Goal: Task Accomplishment & Management: Manage account settings

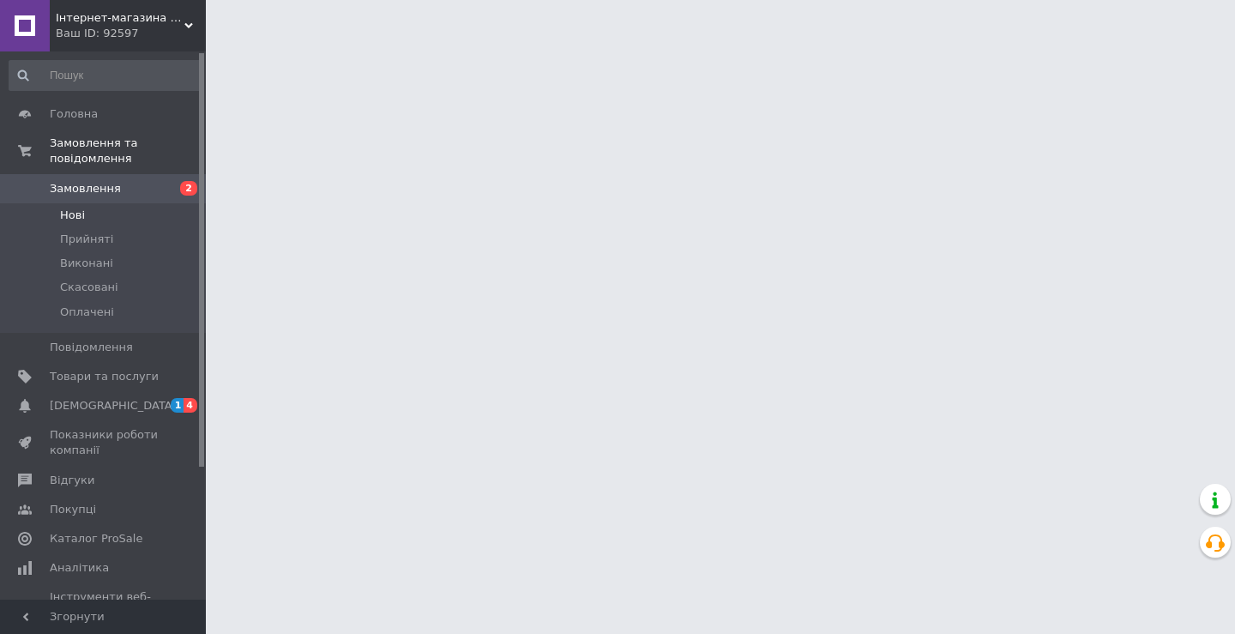
click at [92, 206] on li "Нові" at bounding box center [105, 215] width 211 height 24
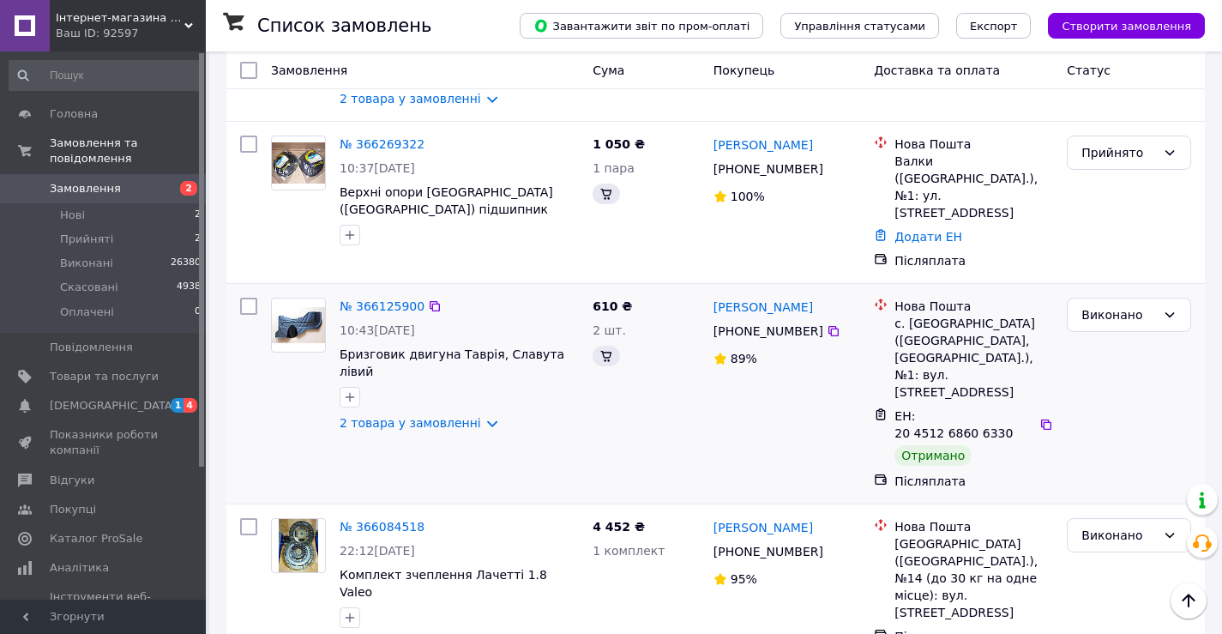
scroll to position [514, 0]
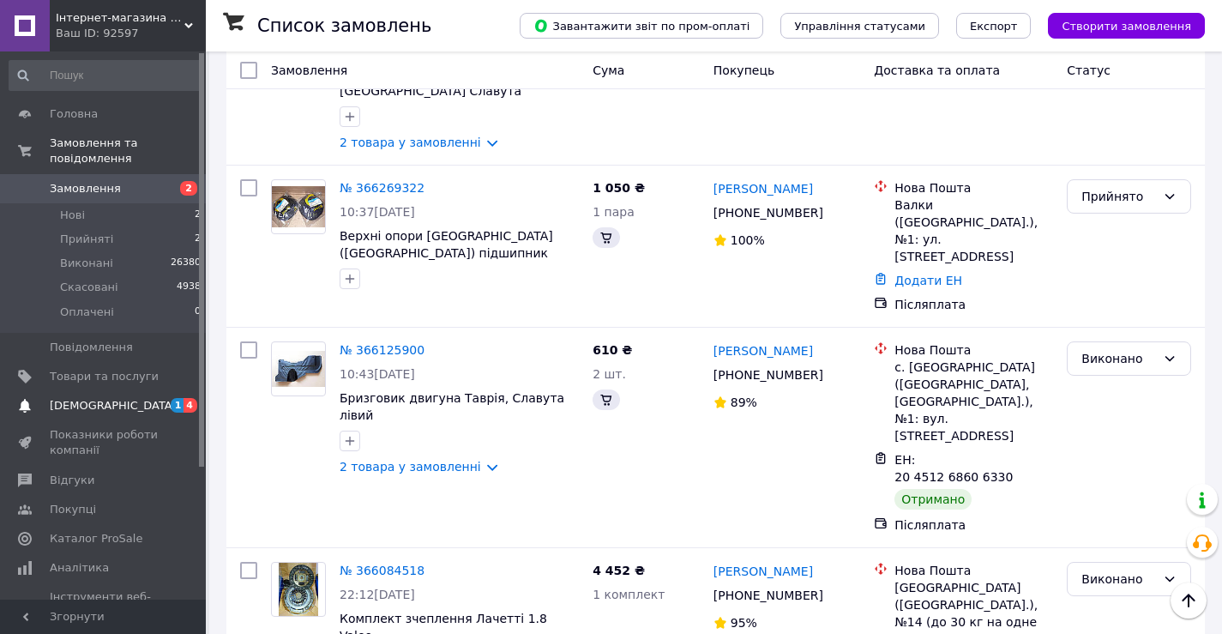
click at [120, 398] on span "[DEMOGRAPHIC_DATA]" at bounding box center [104, 405] width 109 height 15
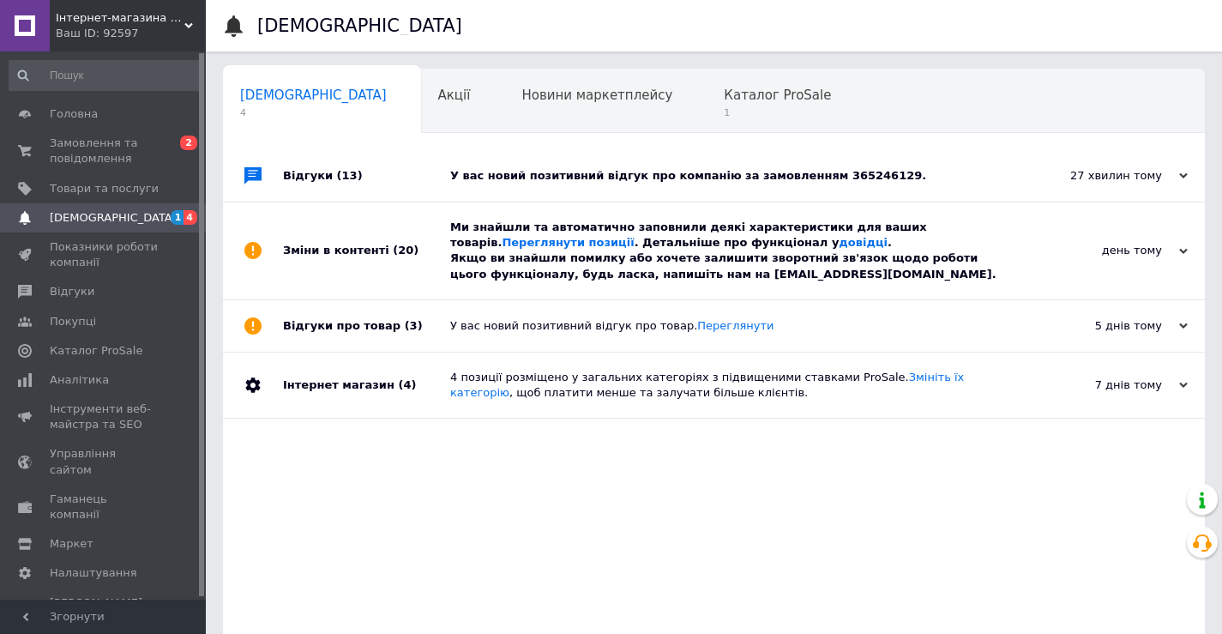
click at [658, 177] on div "У вас новий позитивний відгук про компанію за замовленням 365246129." at bounding box center [733, 175] width 566 height 15
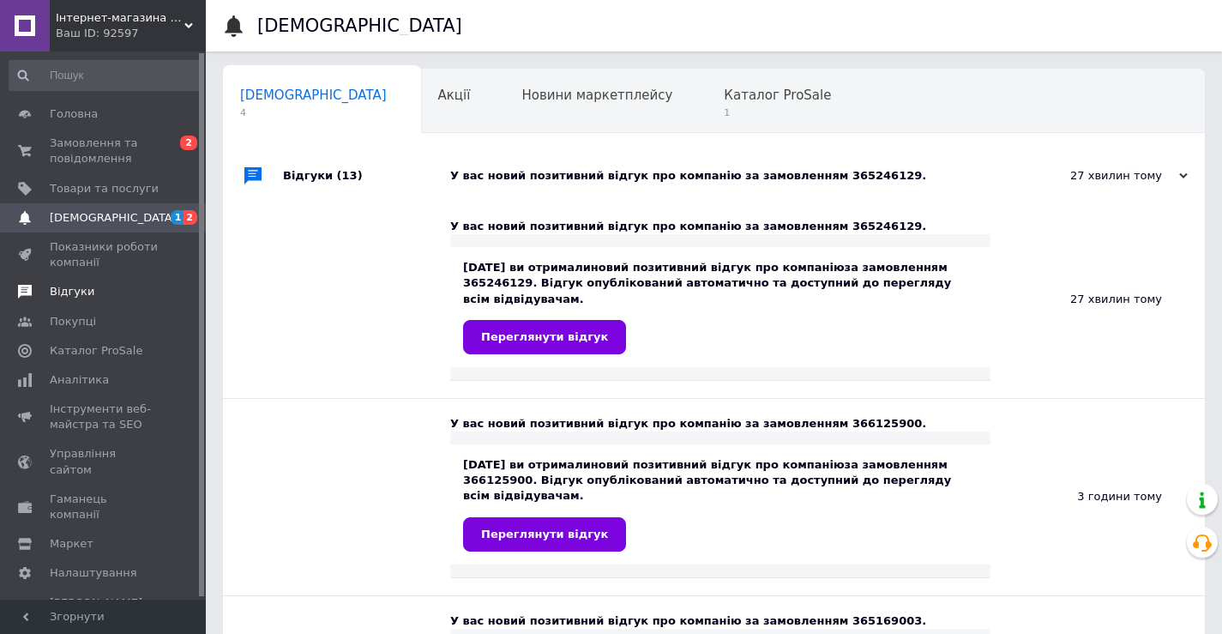
click at [97, 298] on span "Відгуки" at bounding box center [104, 291] width 109 height 15
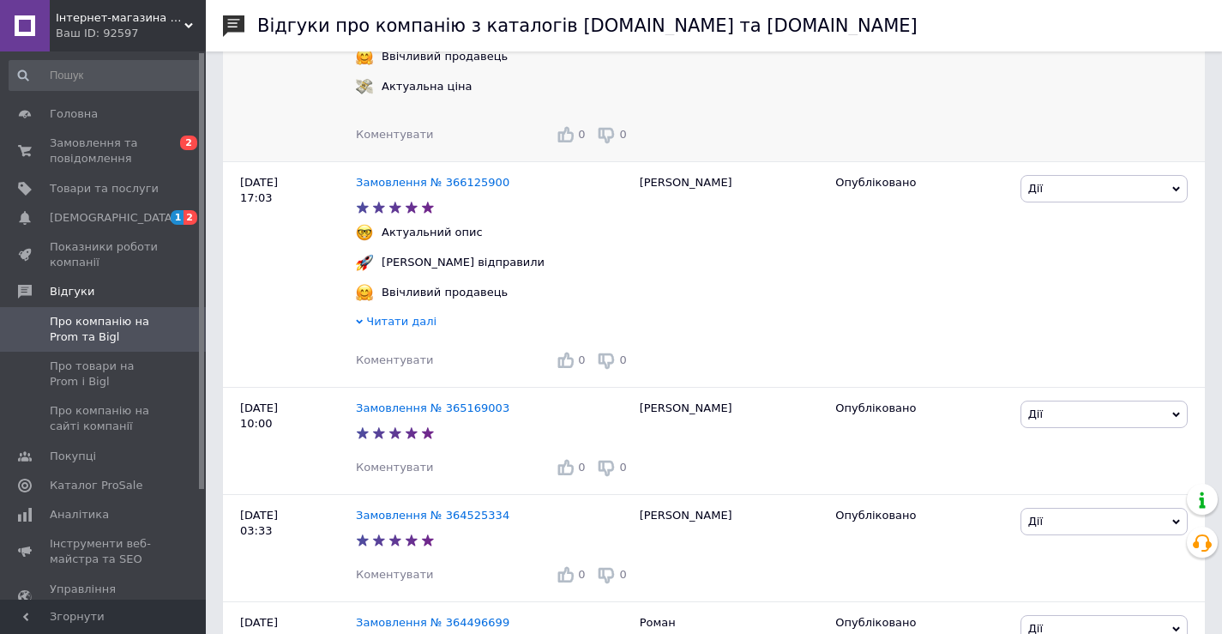
scroll to position [429, 0]
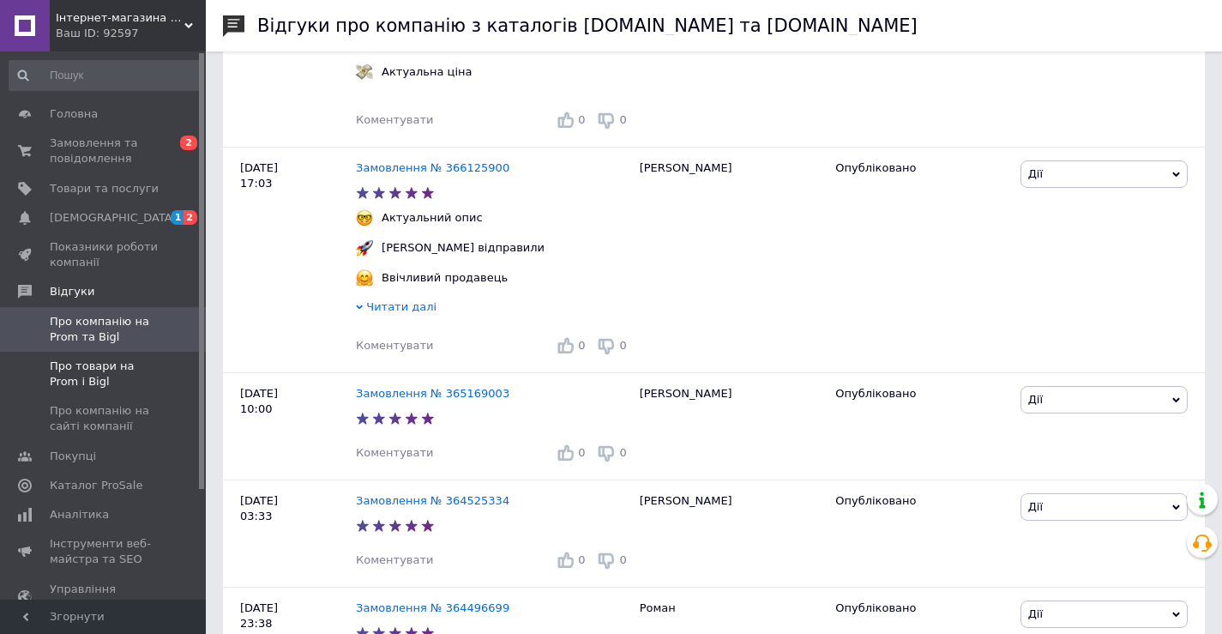
click at [130, 365] on span "Про товари на Prom і Bigl" at bounding box center [104, 373] width 109 height 31
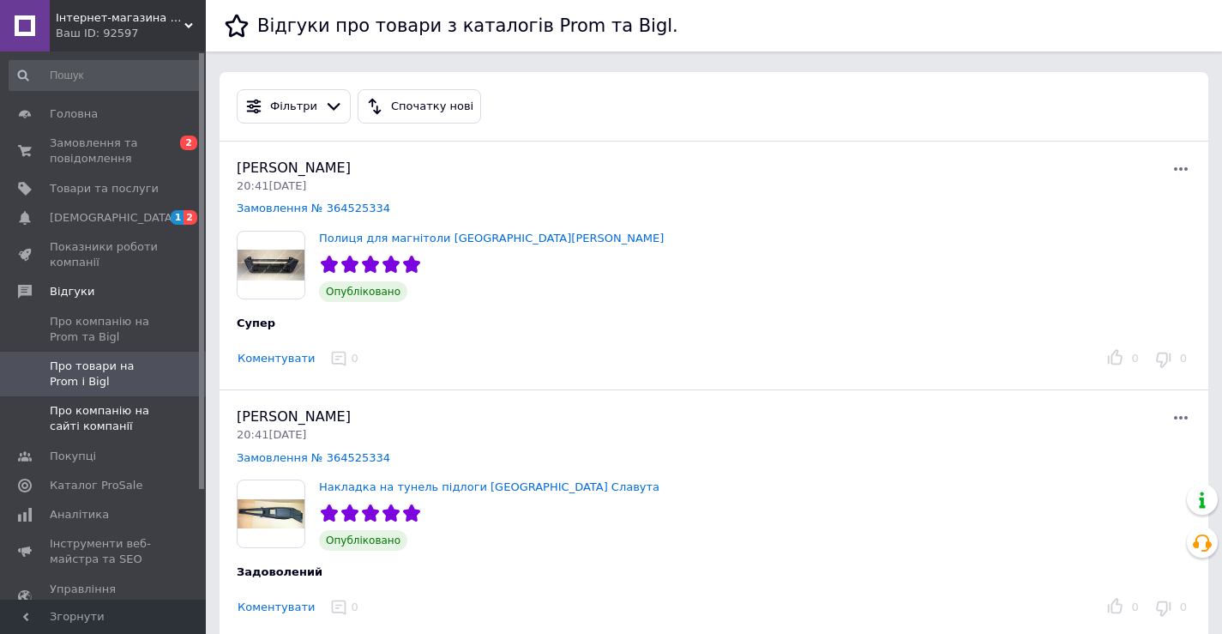
click at [130, 428] on span "Про компанію на сайті компанії" at bounding box center [104, 418] width 109 height 31
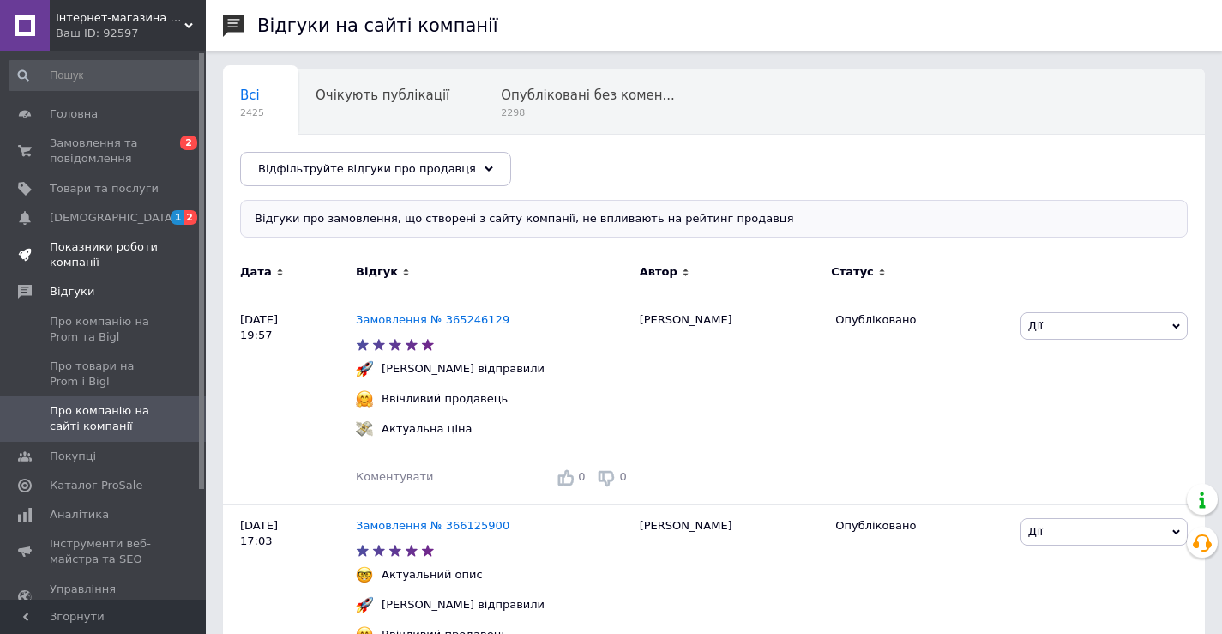
click at [95, 247] on span "Показники роботи компанії" at bounding box center [104, 254] width 109 height 31
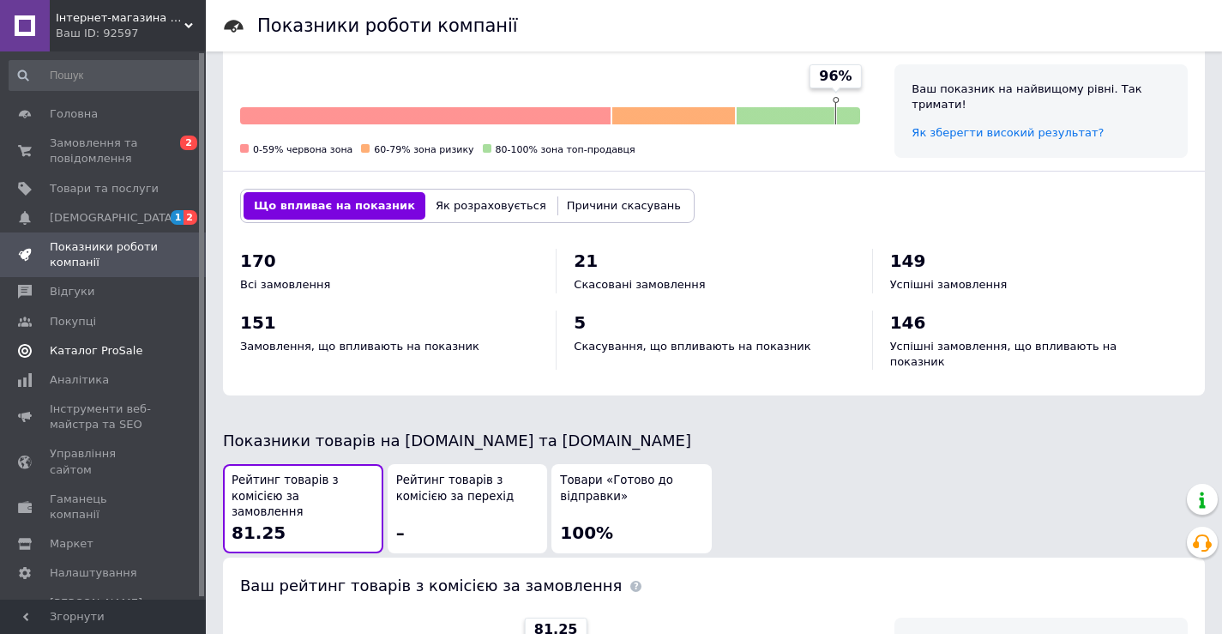
scroll to position [429, 0]
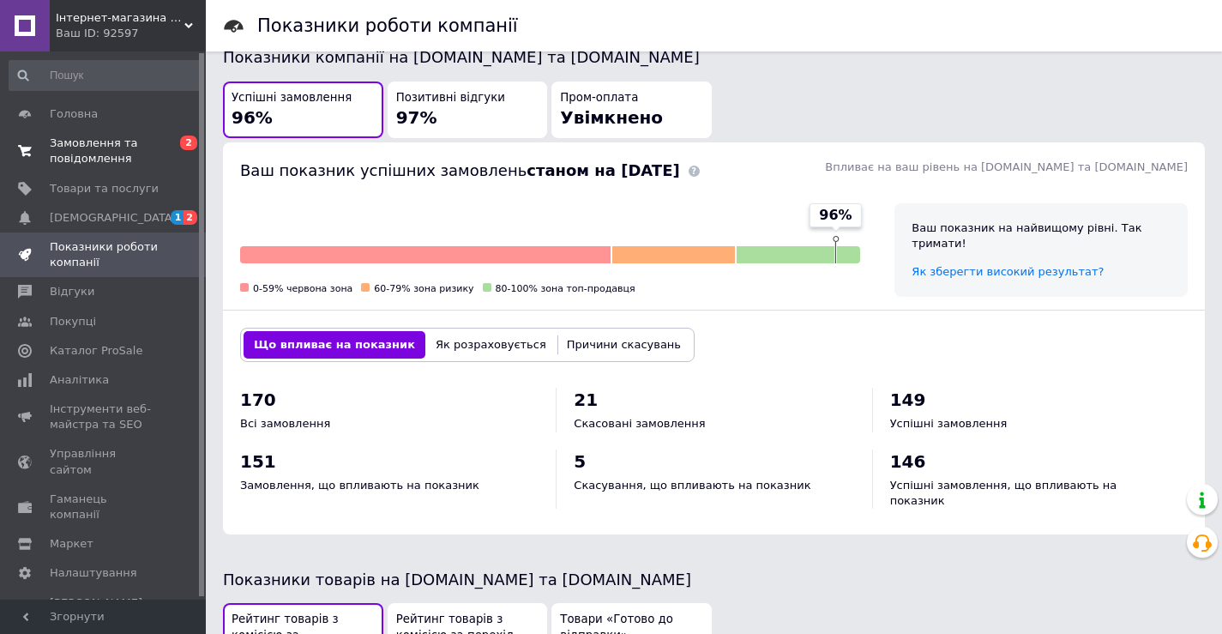
click at [98, 149] on span "Замовлення та повідомлення" at bounding box center [104, 150] width 109 height 31
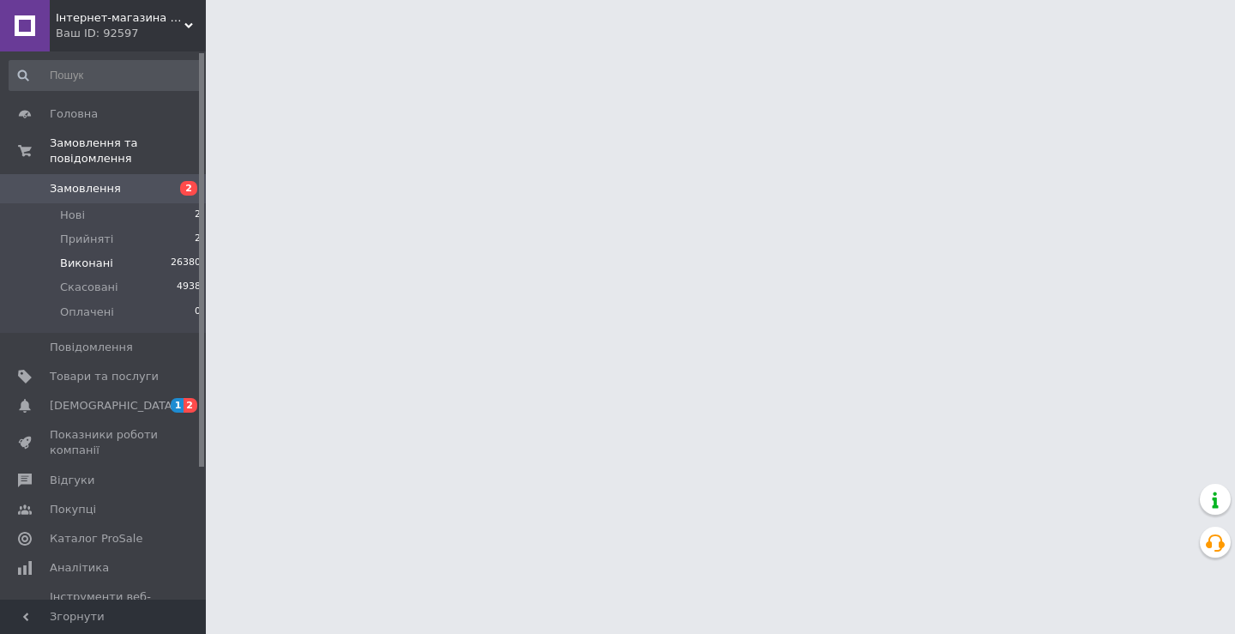
click at [104, 256] on span "Виконані" at bounding box center [86, 263] width 53 height 15
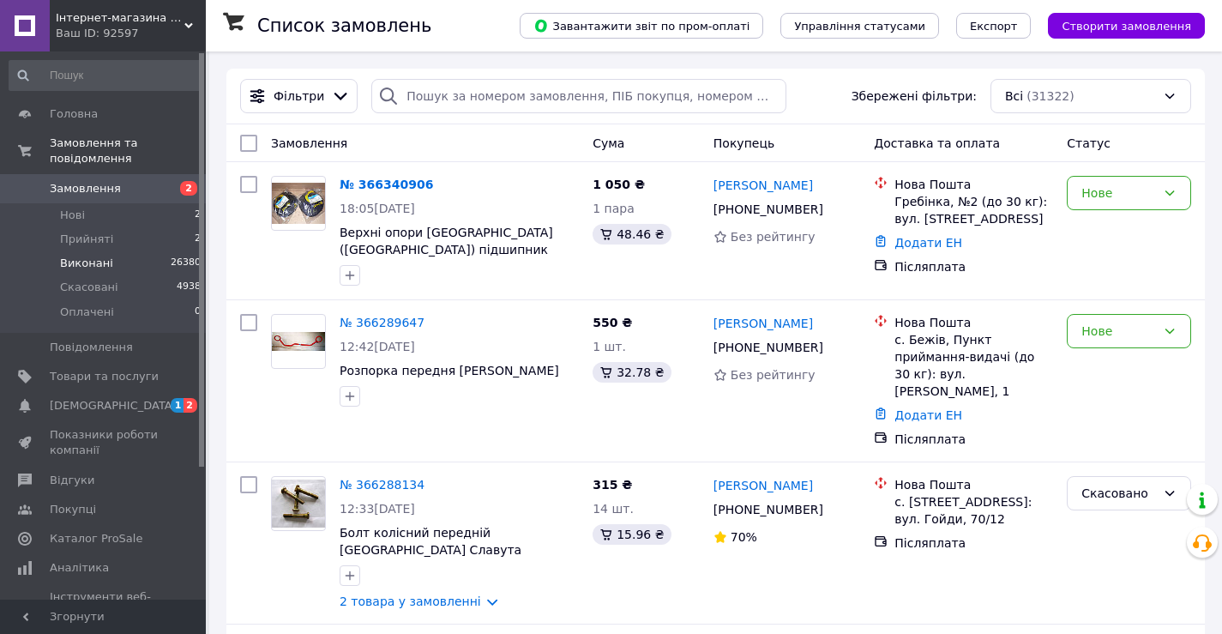
click at [141, 251] on li "Виконані 26380" at bounding box center [105, 263] width 211 height 24
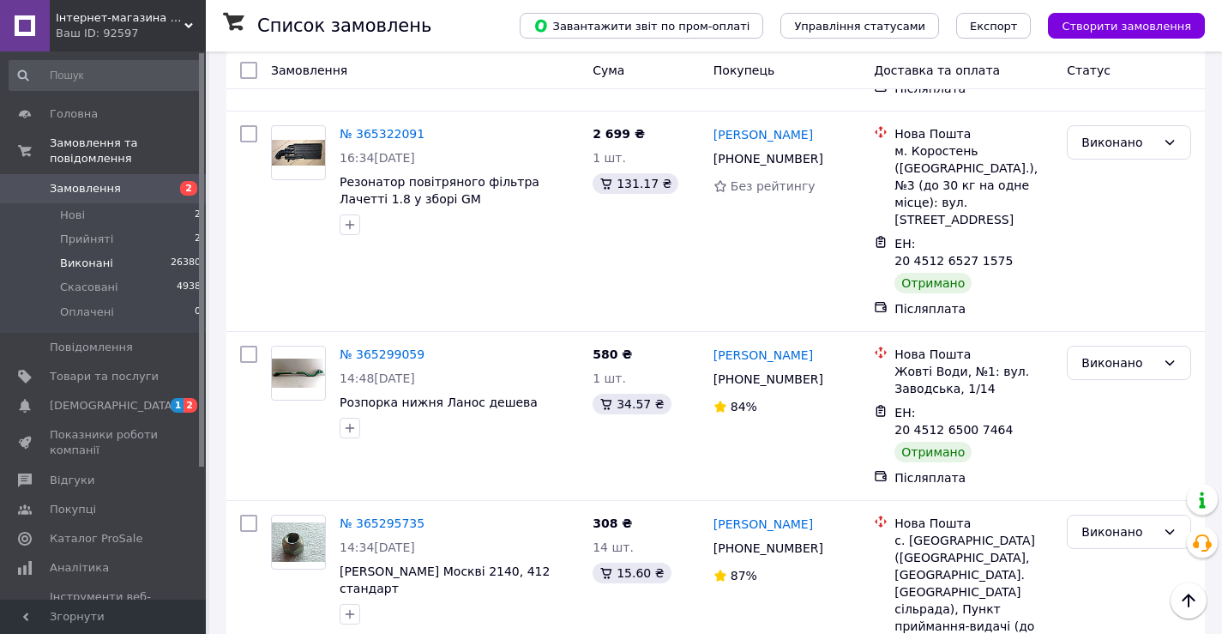
scroll to position [4973, 0]
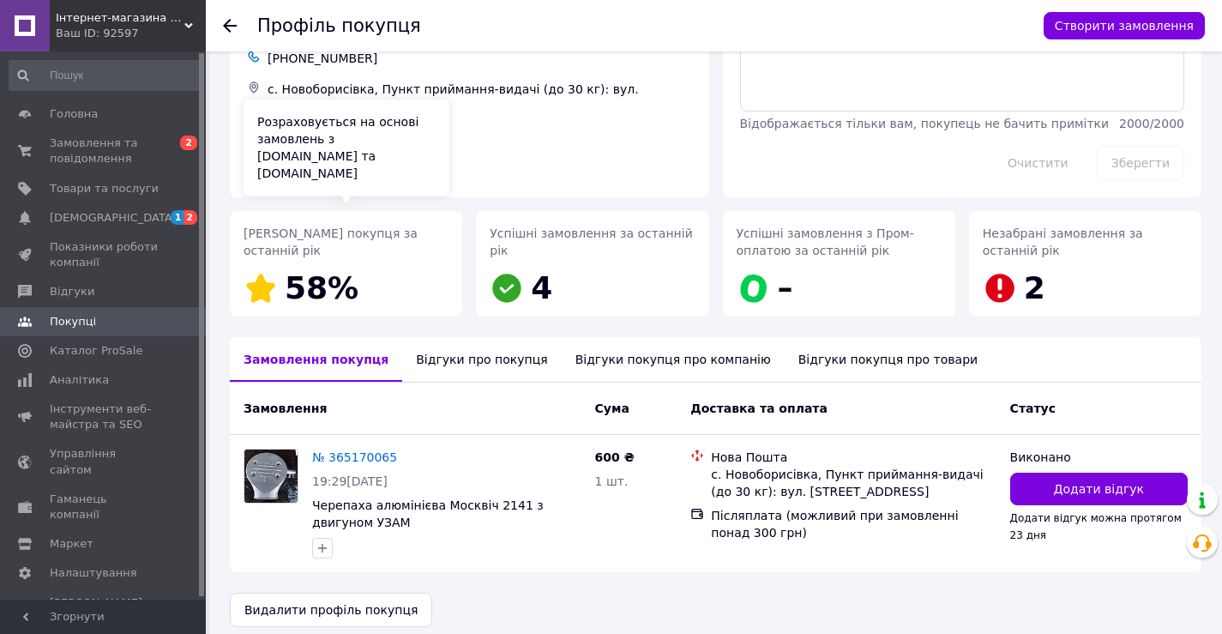
scroll to position [116, 0]
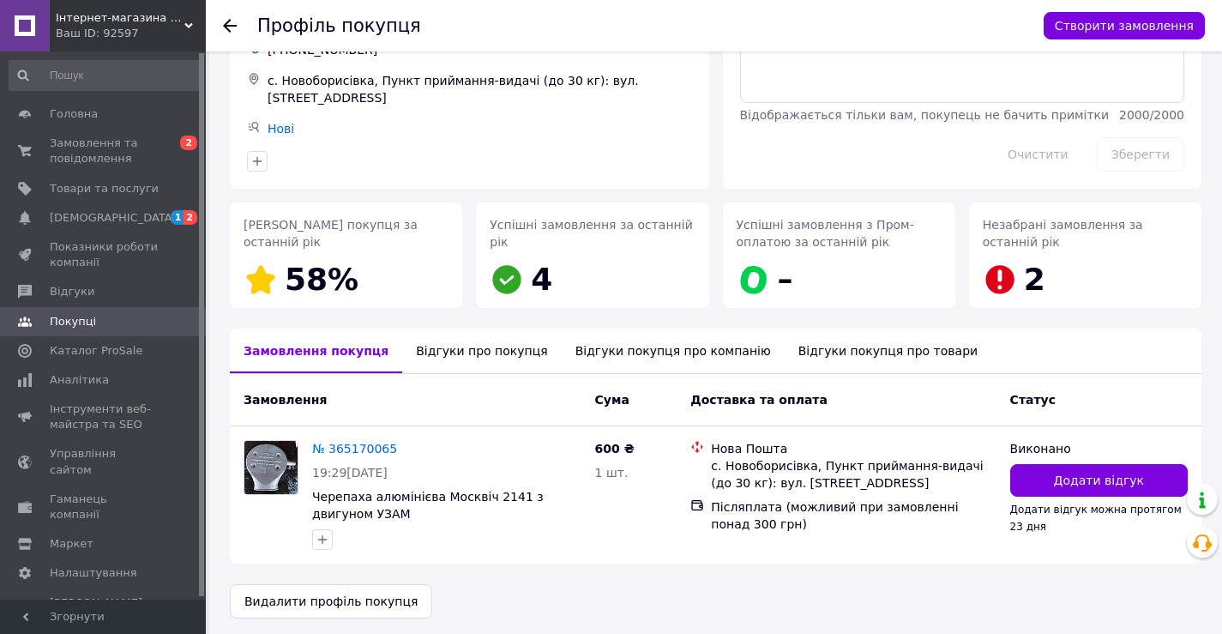
click at [426, 347] on div "Відгуки про покупця" at bounding box center [481, 350] width 159 height 45
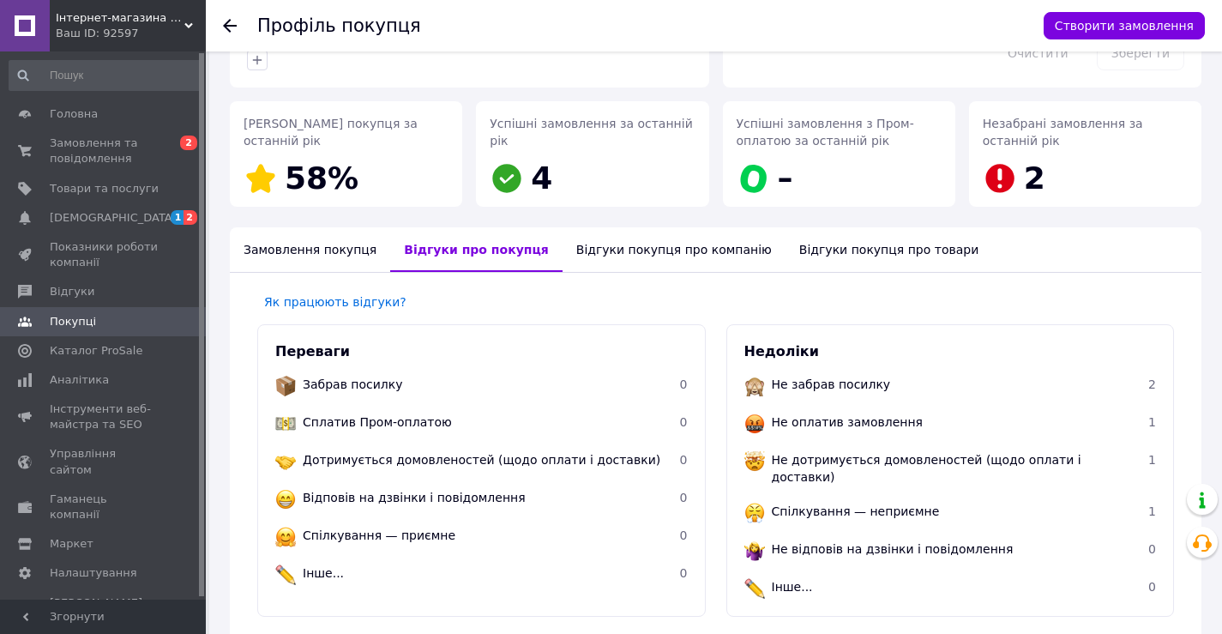
scroll to position [176, 0]
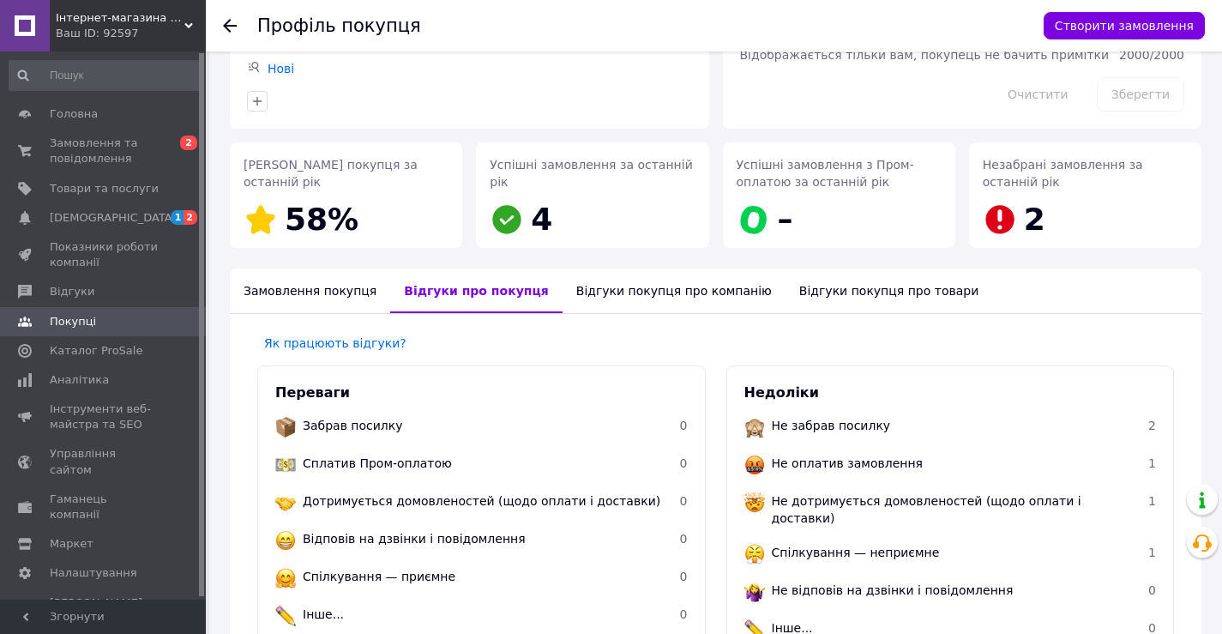
click at [614, 283] on div "Відгуки покупця про компанію" at bounding box center [674, 290] width 223 height 45
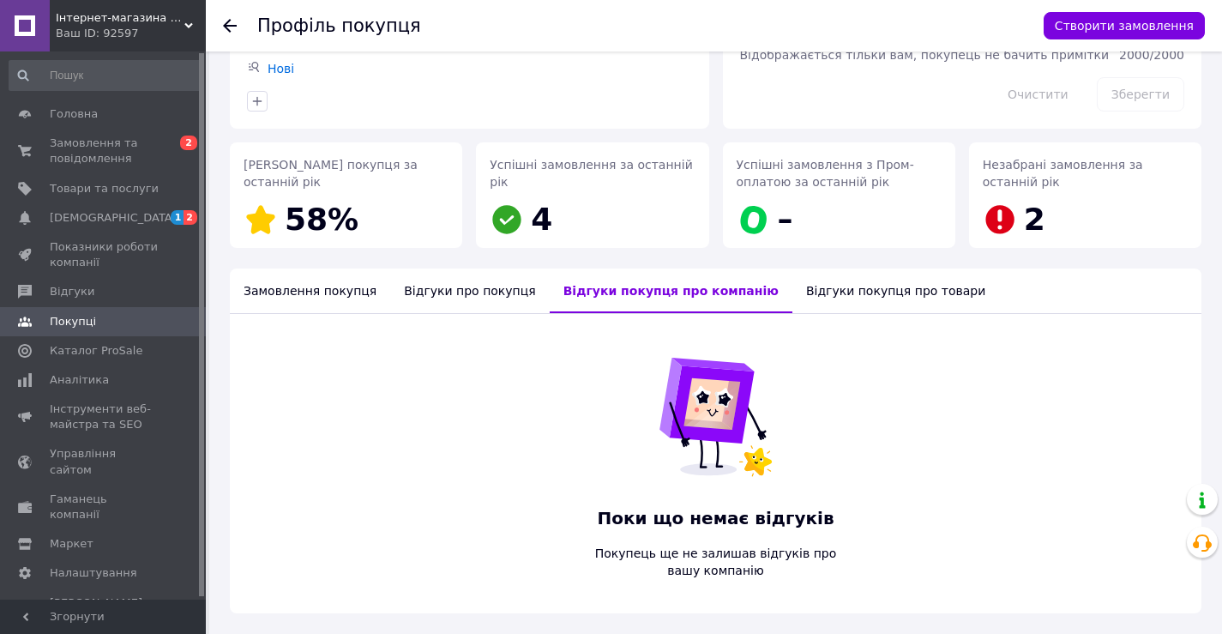
click at [792, 283] on div "Відгуки покупця про товари" at bounding box center [895, 290] width 207 height 45
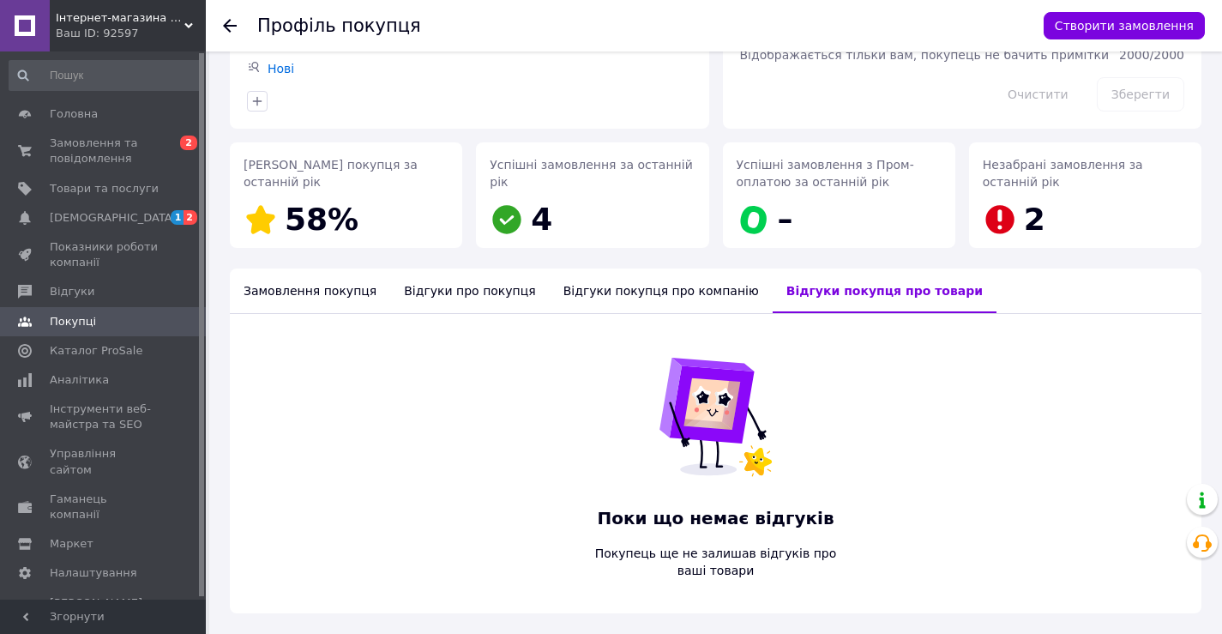
click at [335, 289] on div "Замовлення покупця" at bounding box center [310, 290] width 160 height 45
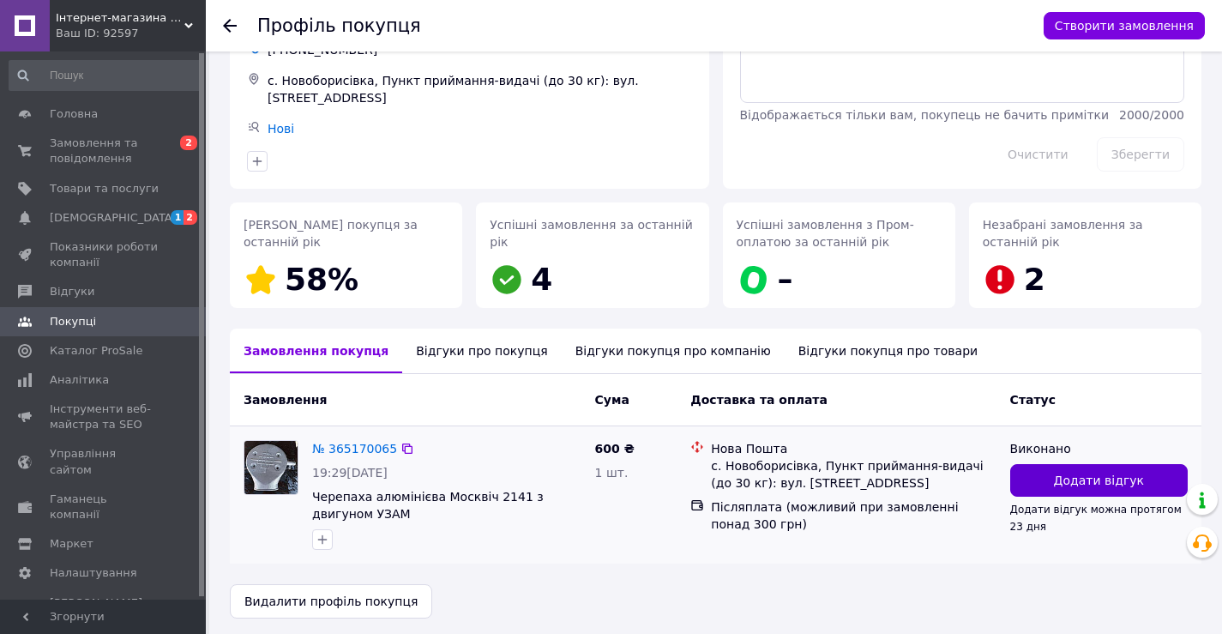
click at [1038, 469] on button "Додати відгук" at bounding box center [1098, 480] width 177 height 33
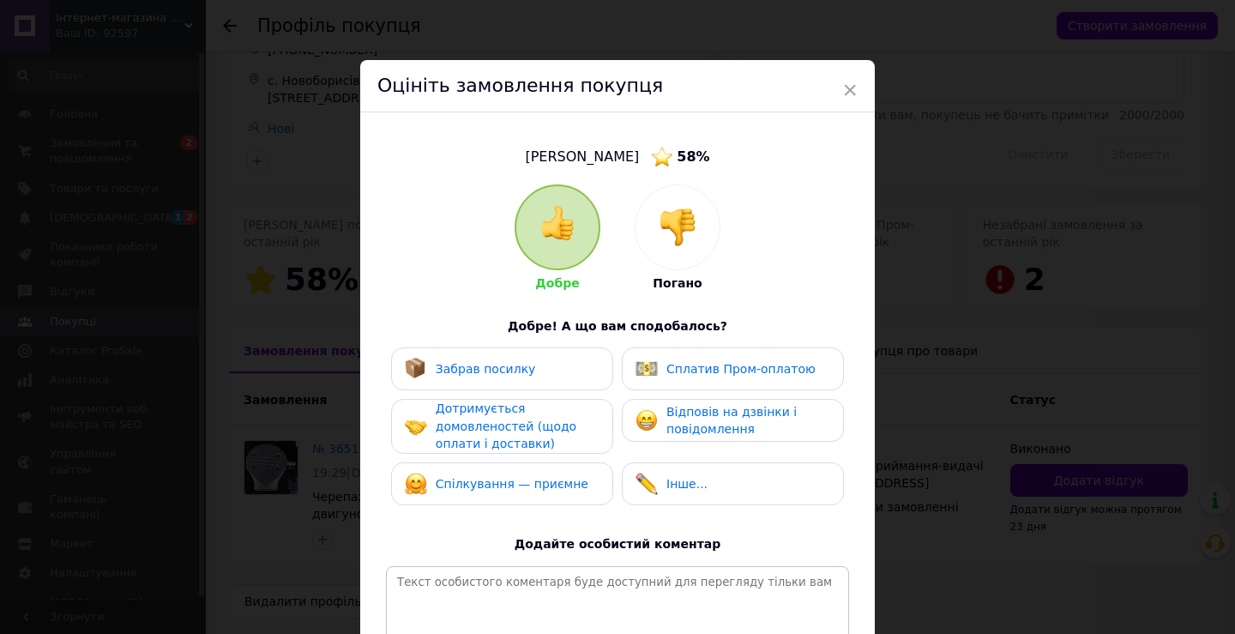
click at [665, 254] on div at bounding box center [677, 227] width 84 height 84
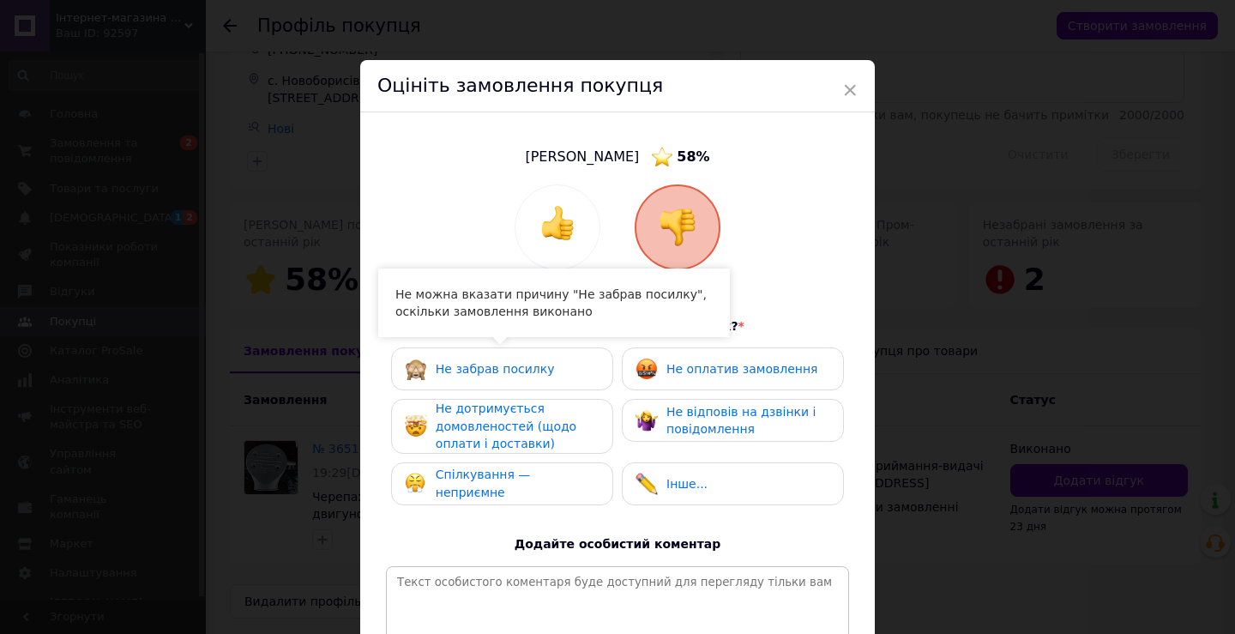
click at [543, 364] on div "Не забрав посилку" at bounding box center [502, 369] width 195 height 22
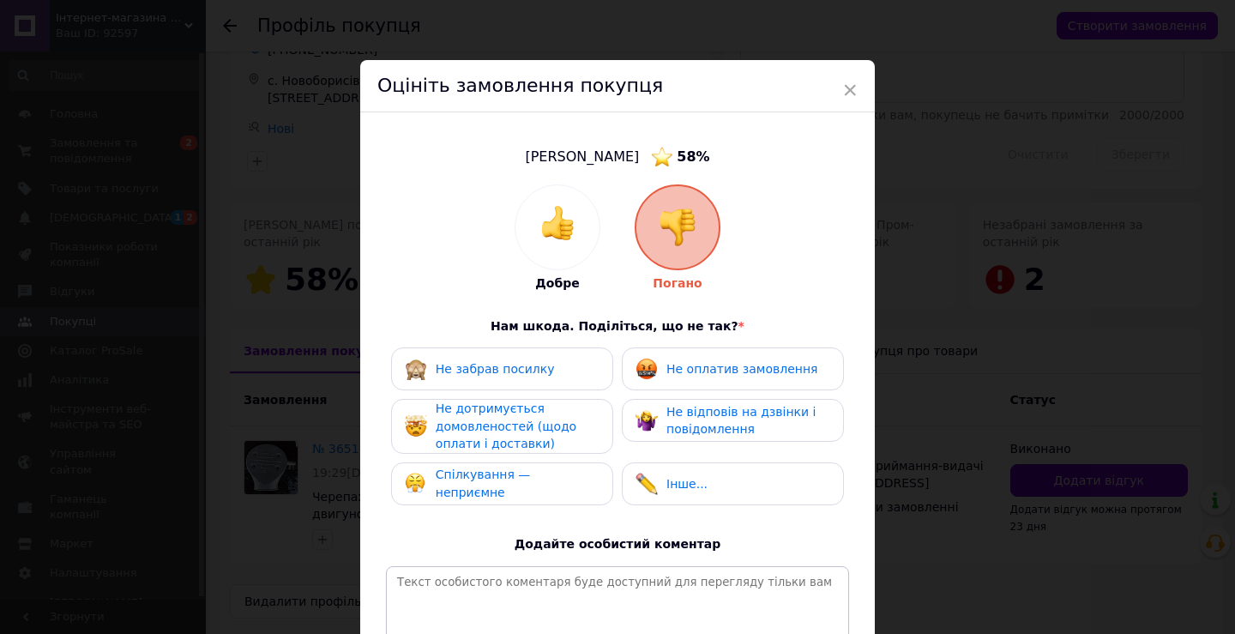
click at [524, 374] on span "Не забрав посилку" at bounding box center [495, 369] width 119 height 14
click at [847, 92] on span "×" at bounding box center [849, 89] width 15 height 29
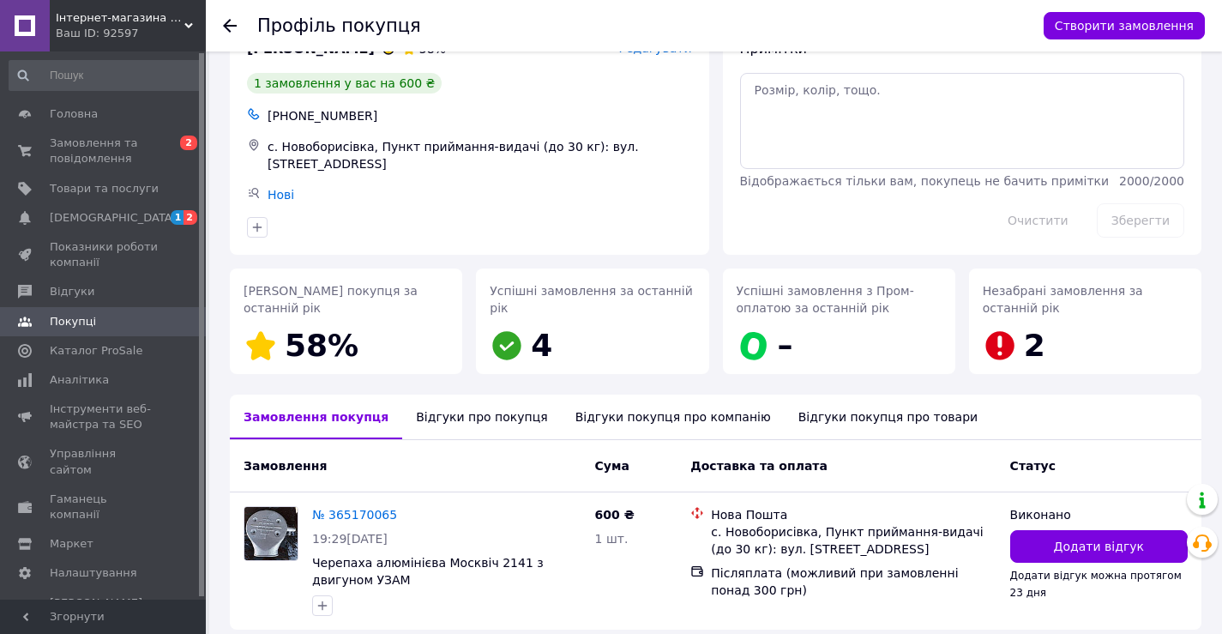
scroll to position [0, 0]
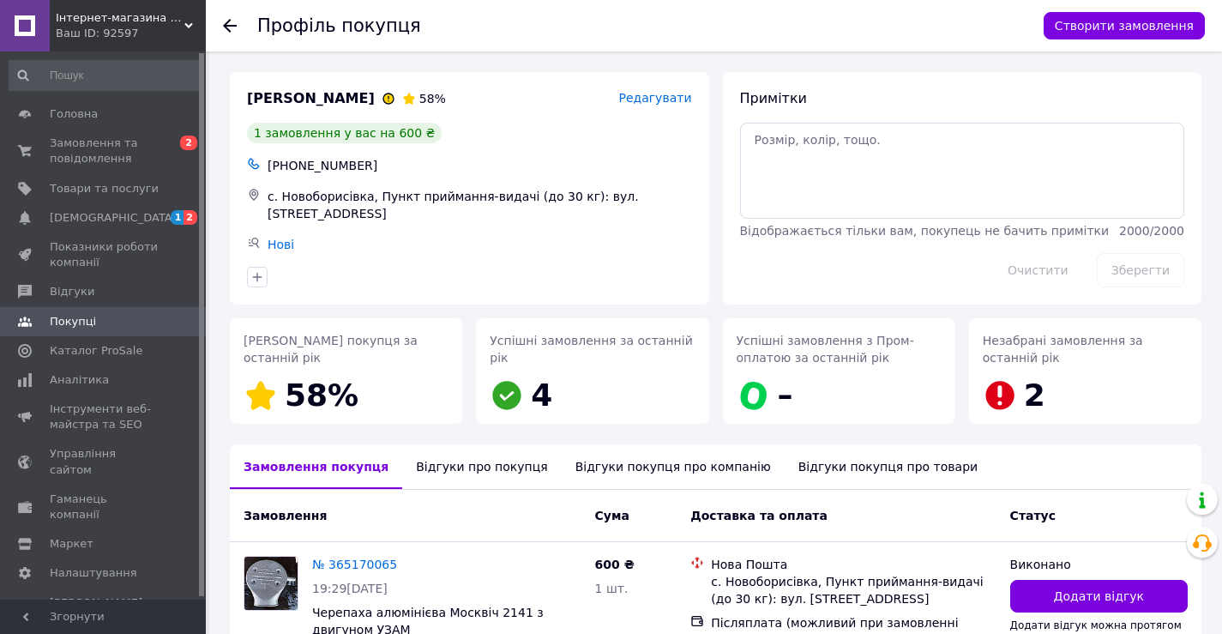
click at [232, 26] on use at bounding box center [230, 26] width 14 height 14
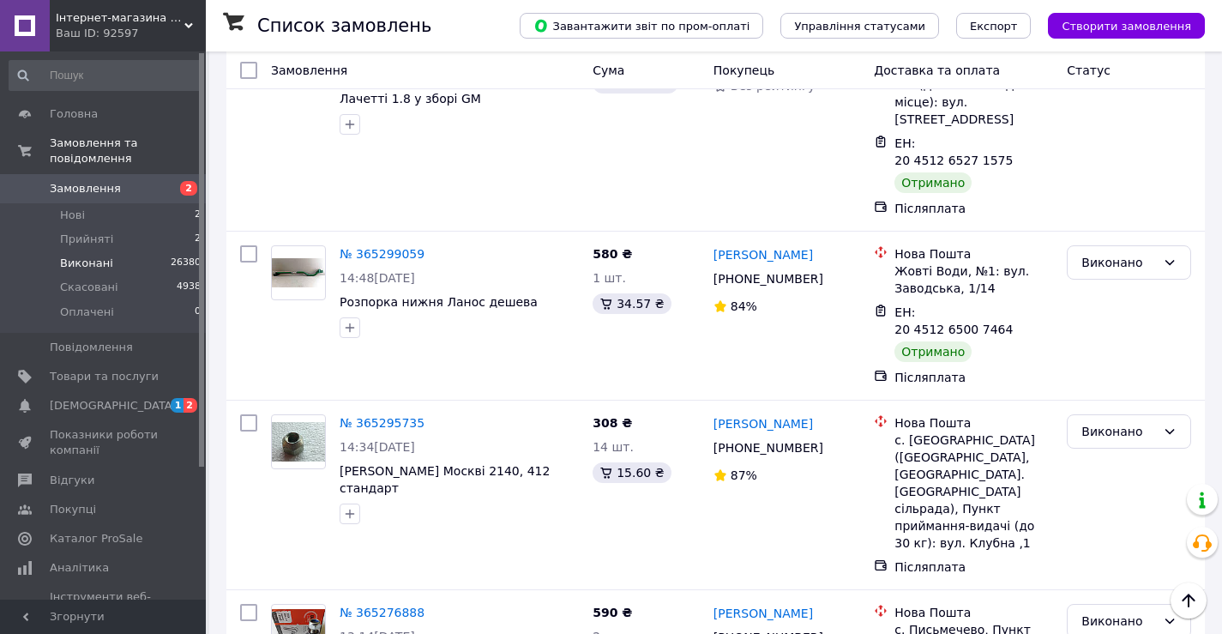
scroll to position [5059, 0]
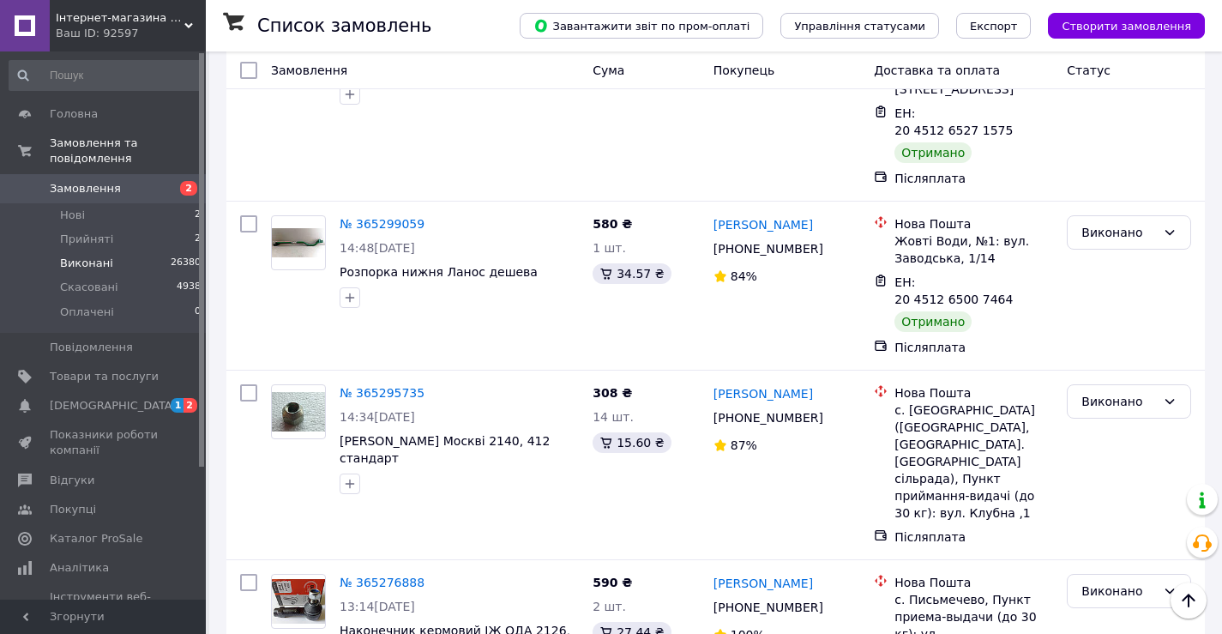
click at [1118, 445] on li "Скасовано" at bounding box center [1129, 451] width 123 height 31
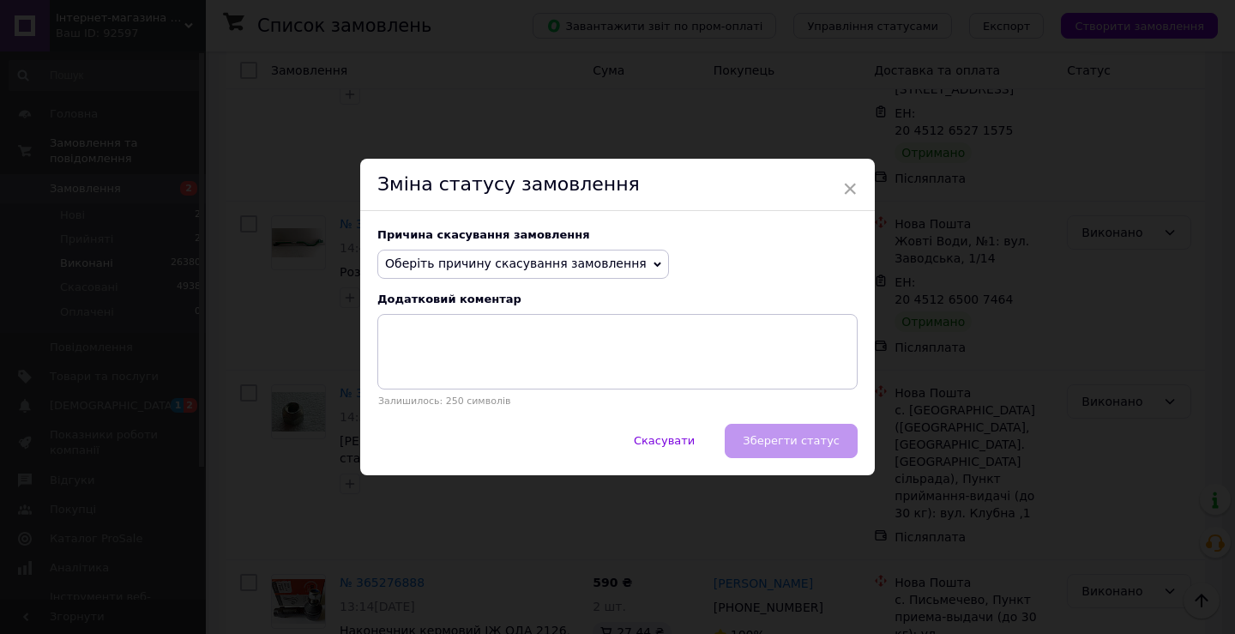
click at [569, 264] on span "Оберіть причину скасування замовлення" at bounding box center [516, 263] width 262 height 14
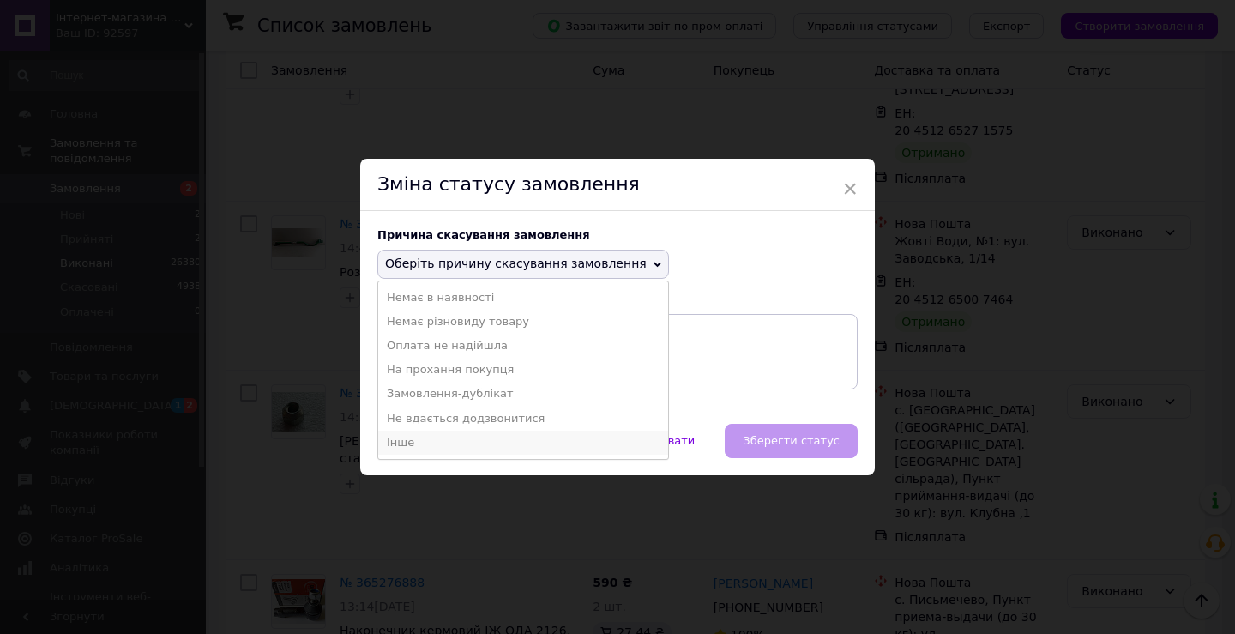
click at [406, 439] on li "Інше" at bounding box center [523, 442] width 290 height 24
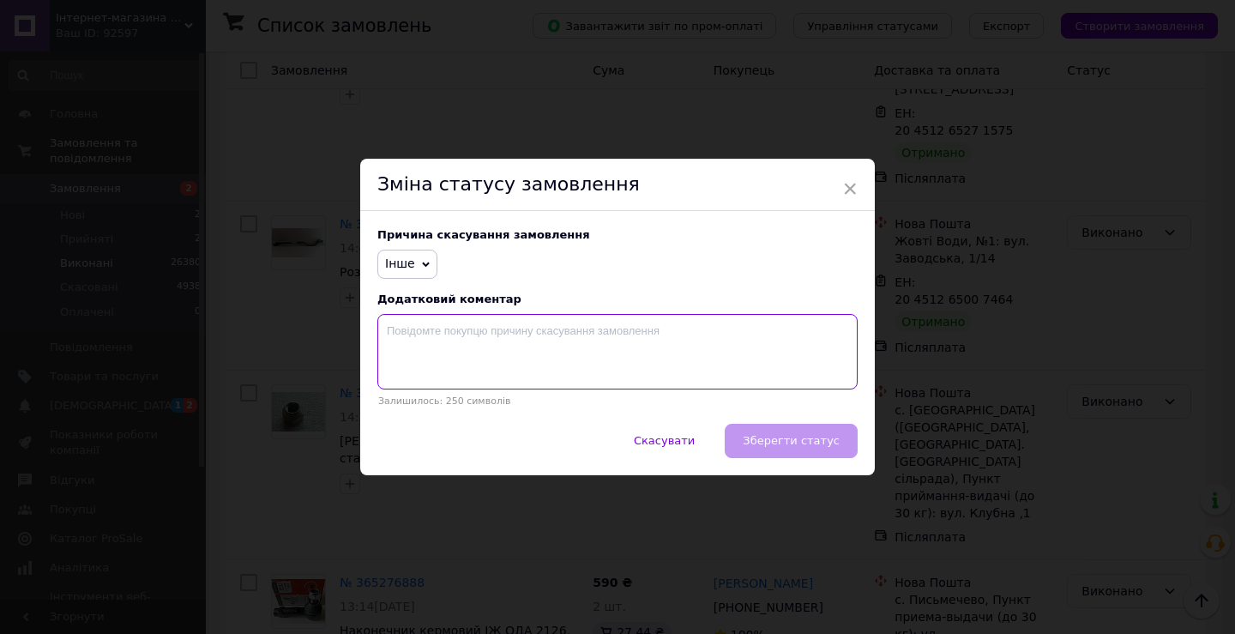
click at [423, 327] on textarea at bounding box center [617, 351] width 480 height 75
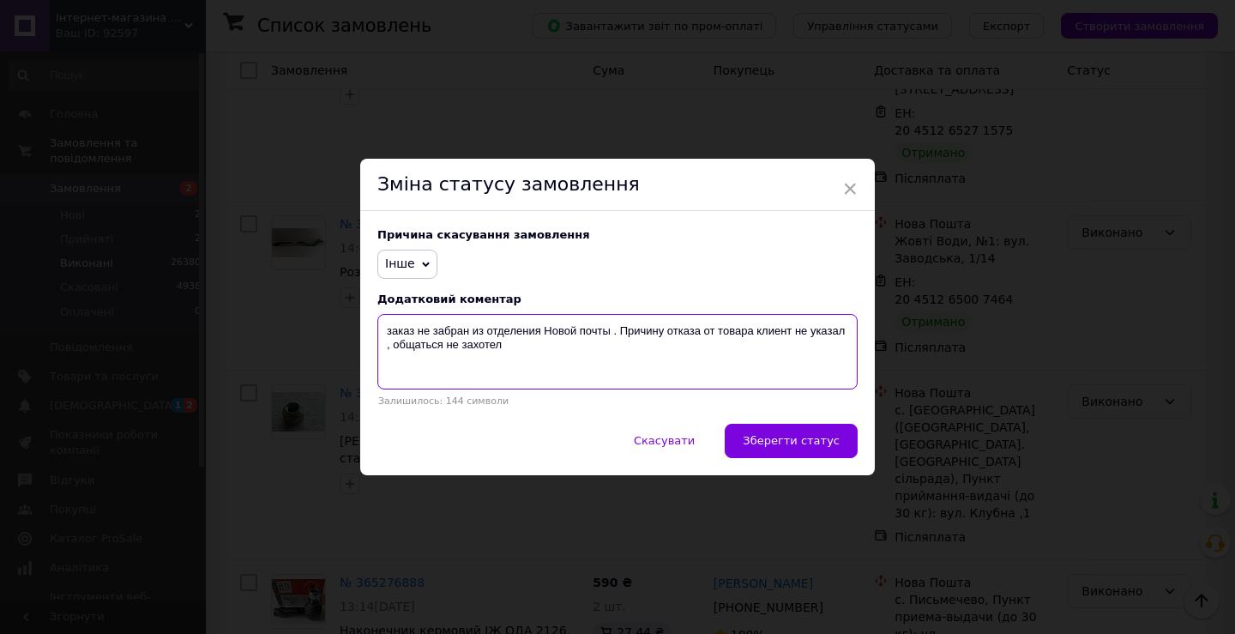
click at [390, 347] on textarea "заказ не забран из отделения Новой почты . Причину отказа от товара клиент не у…" at bounding box center [617, 351] width 480 height 75
click at [627, 346] on textarea "заказ не забран из отделения Новой почты . Причину отказа от товара клиент не у…" at bounding box center [617, 351] width 480 height 75
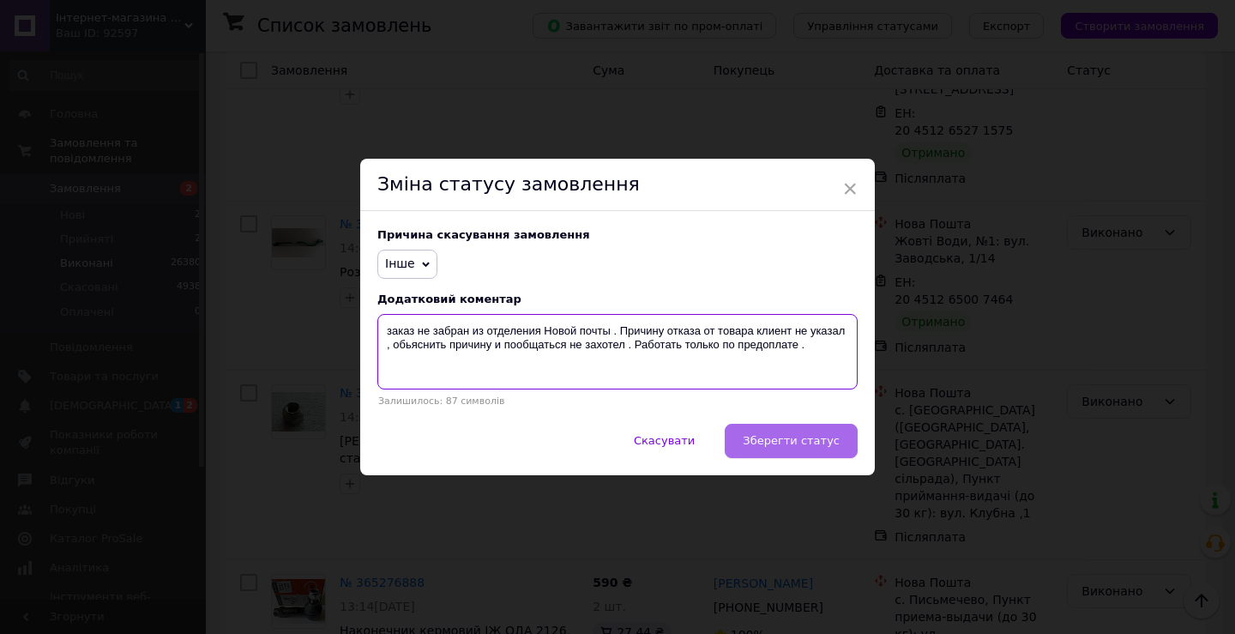
type textarea "заказ не забран из отделения Новой почты . Причину отказа от товара клиент не у…"
click at [773, 443] on span "Зберегти статус" at bounding box center [791, 440] width 97 height 13
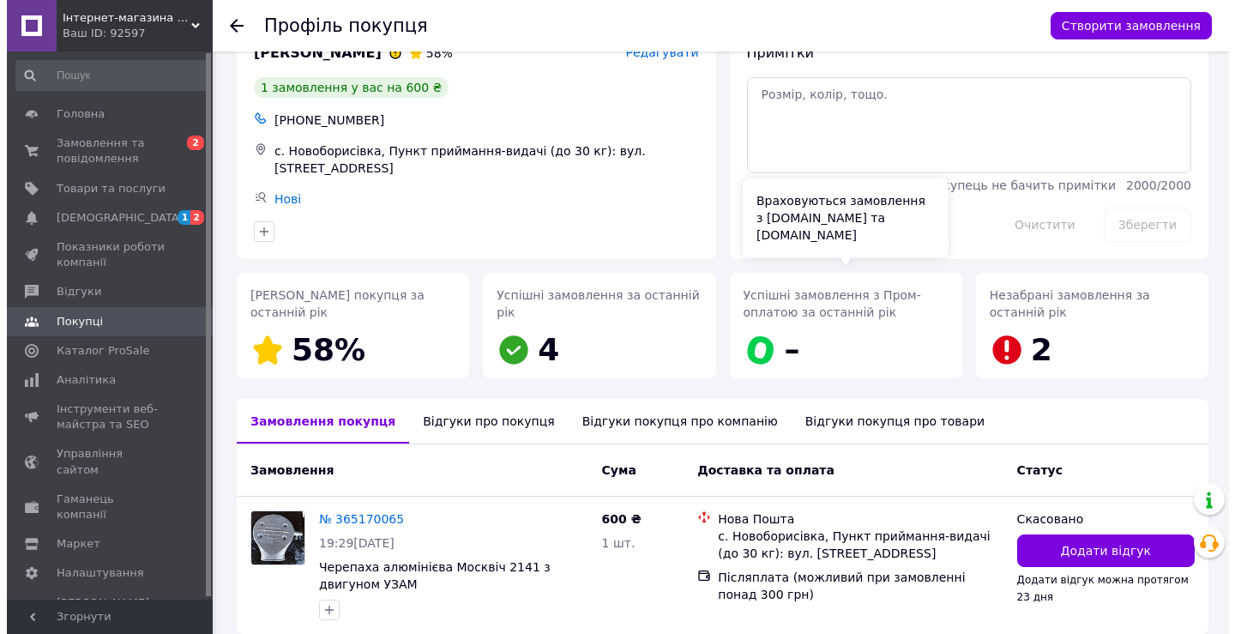
scroll to position [116, 0]
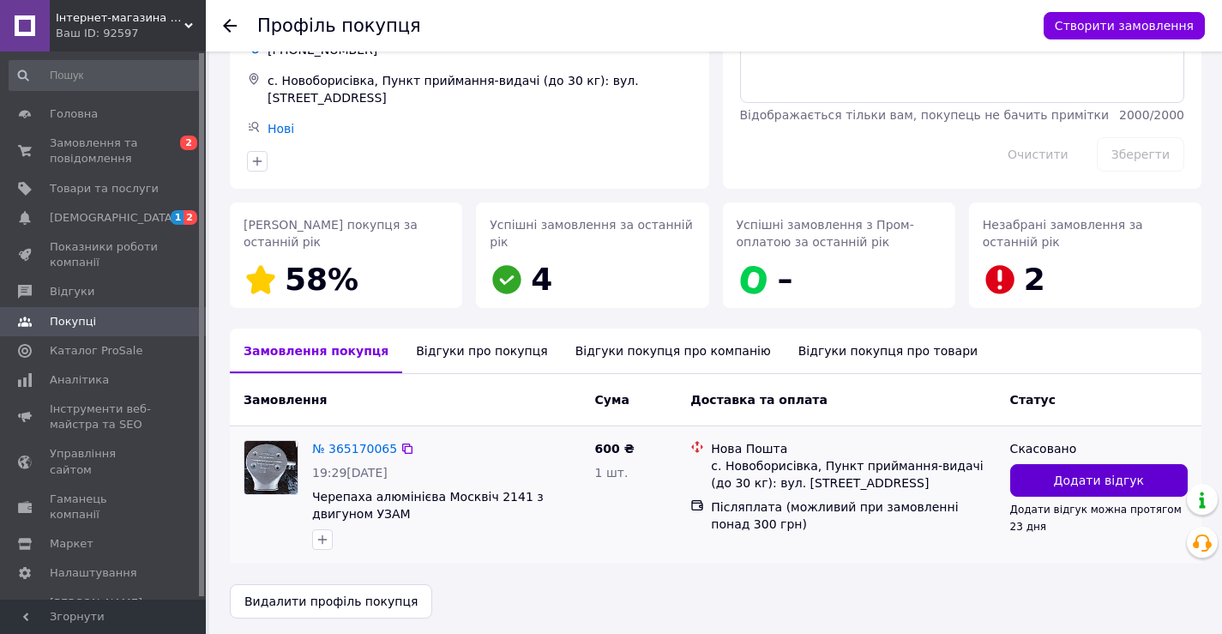
click at [1055, 471] on button "Додати відгук" at bounding box center [1098, 480] width 177 height 33
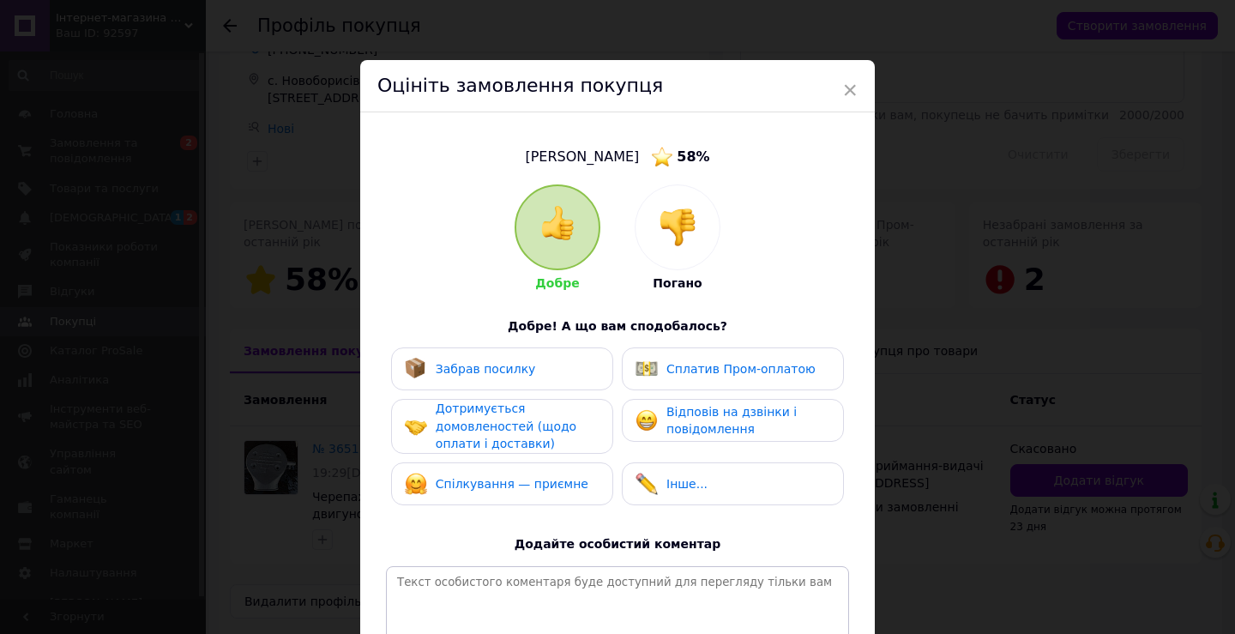
click at [689, 223] on img at bounding box center [678, 227] width 38 height 38
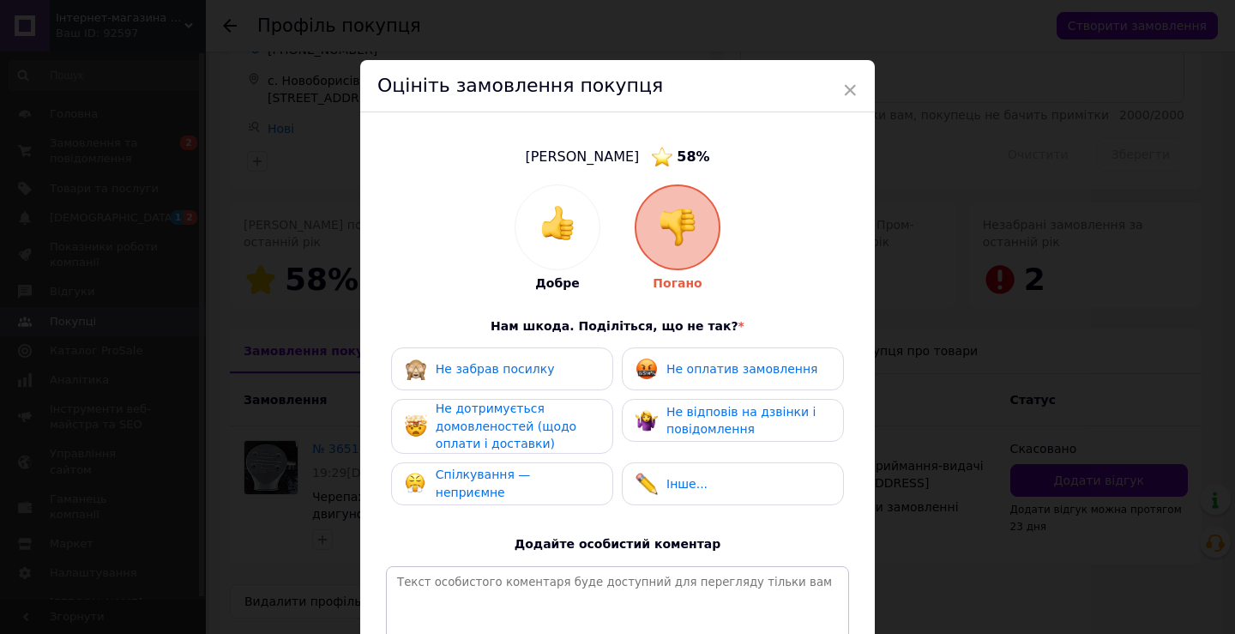
click at [508, 376] on span "Не забрав посилку" at bounding box center [495, 369] width 119 height 14
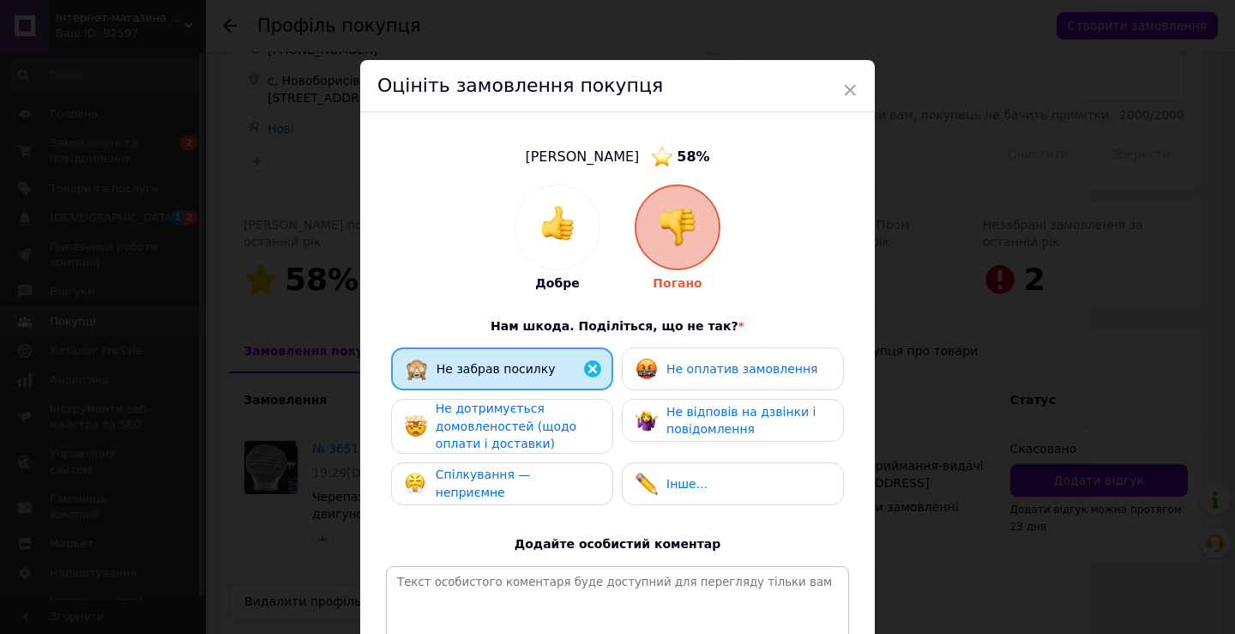
click at [508, 425] on span "Не дотримується домовленостей (щодо оплати і доставки)" at bounding box center [506, 425] width 141 height 49
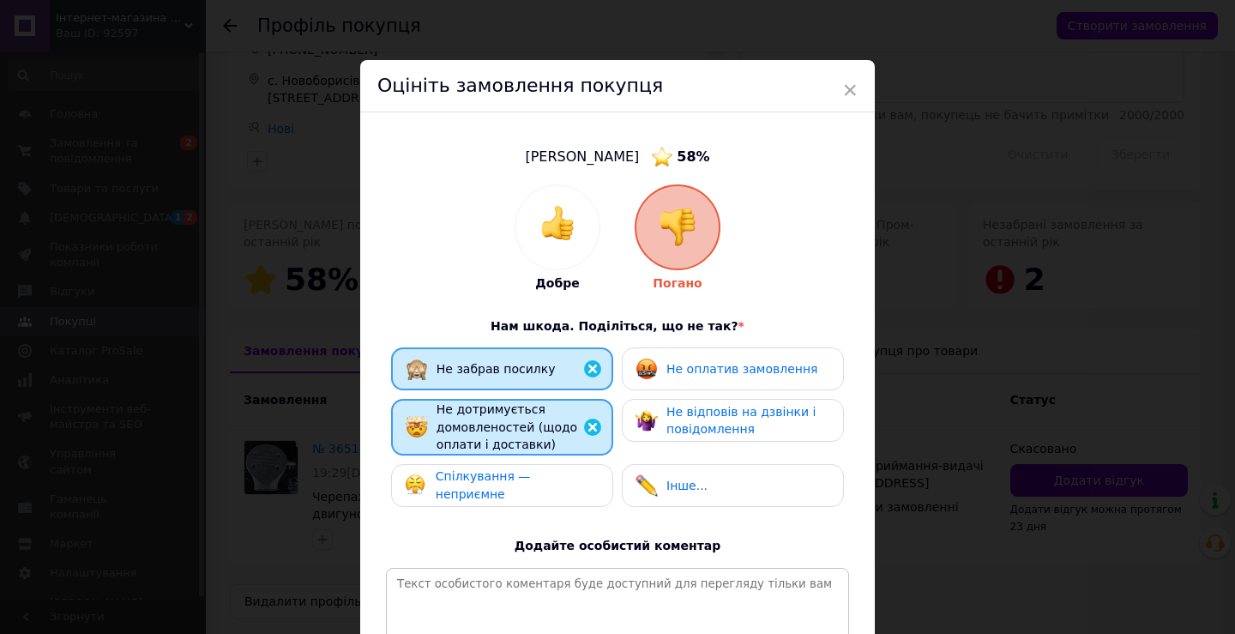
click at [683, 375] on span "Не оплатив замовлення" at bounding box center [741, 369] width 151 height 14
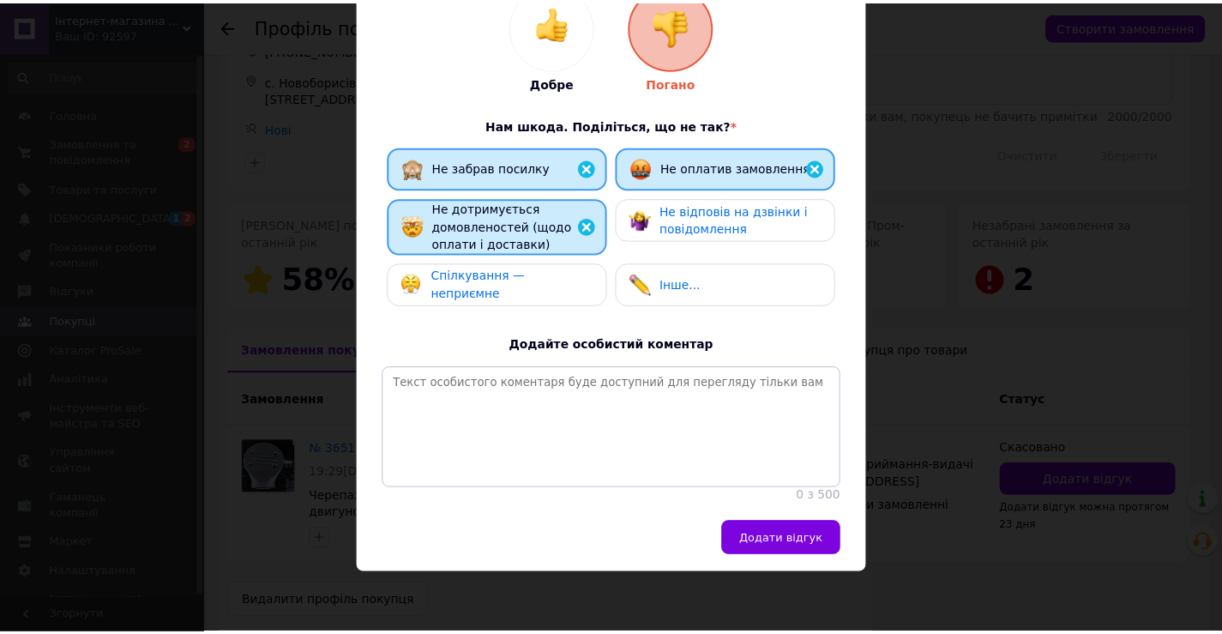
scroll to position [212, 0]
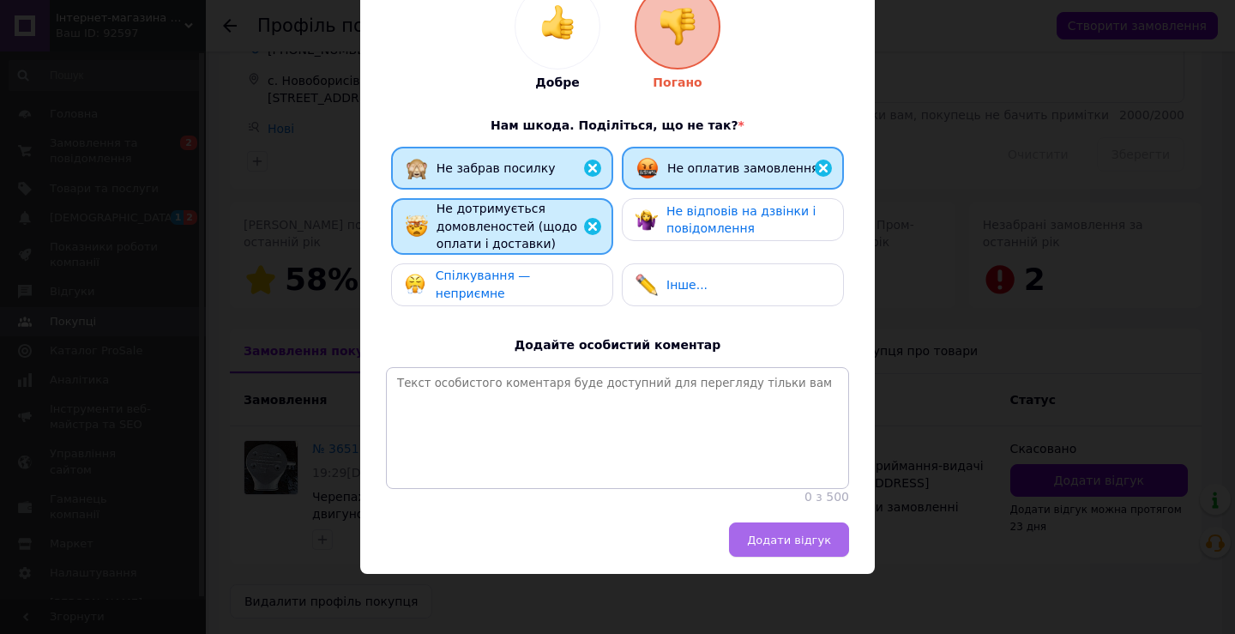
click at [793, 546] on span "Додати відгук" at bounding box center [789, 539] width 84 height 13
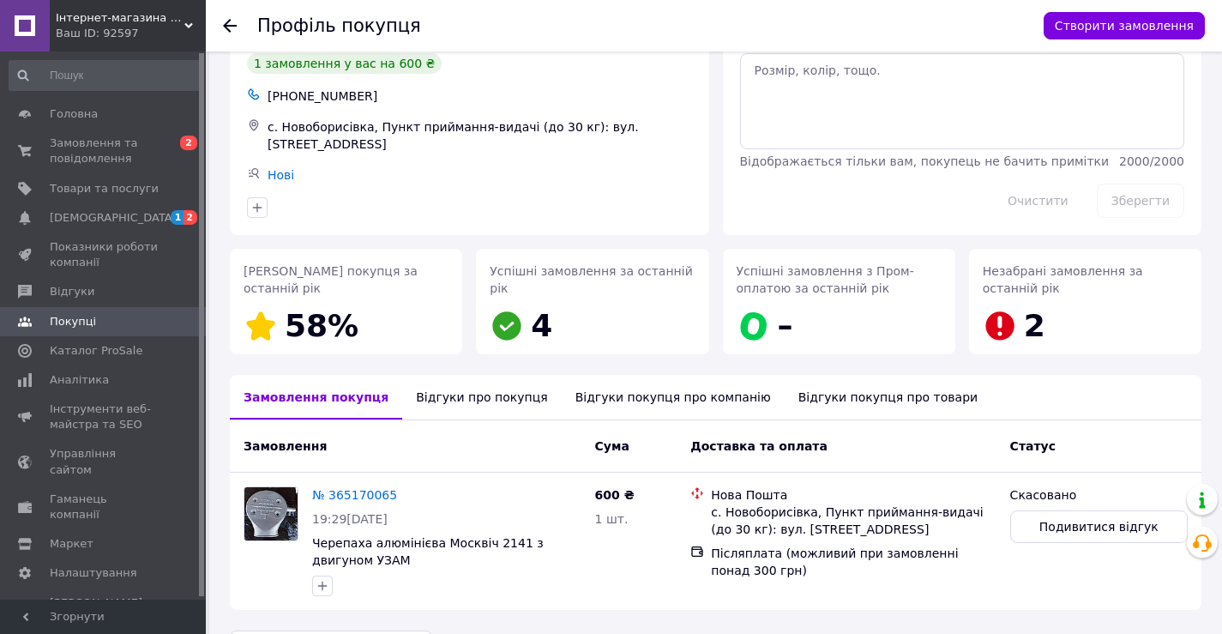
scroll to position [0, 0]
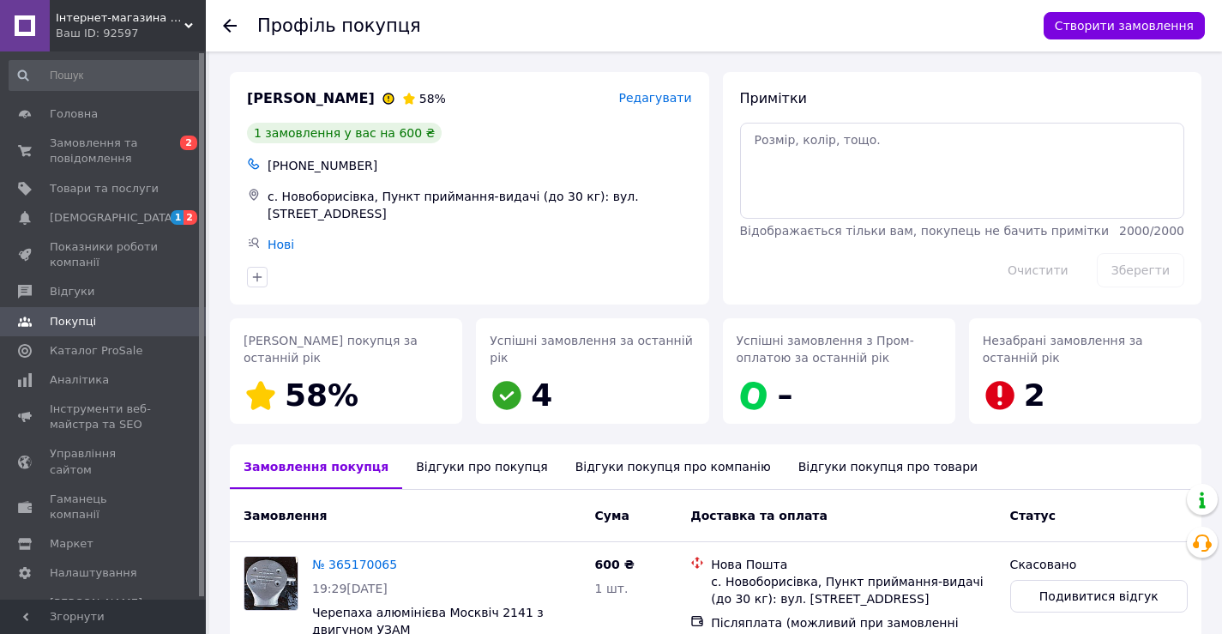
click at [226, 27] on use at bounding box center [230, 26] width 14 height 14
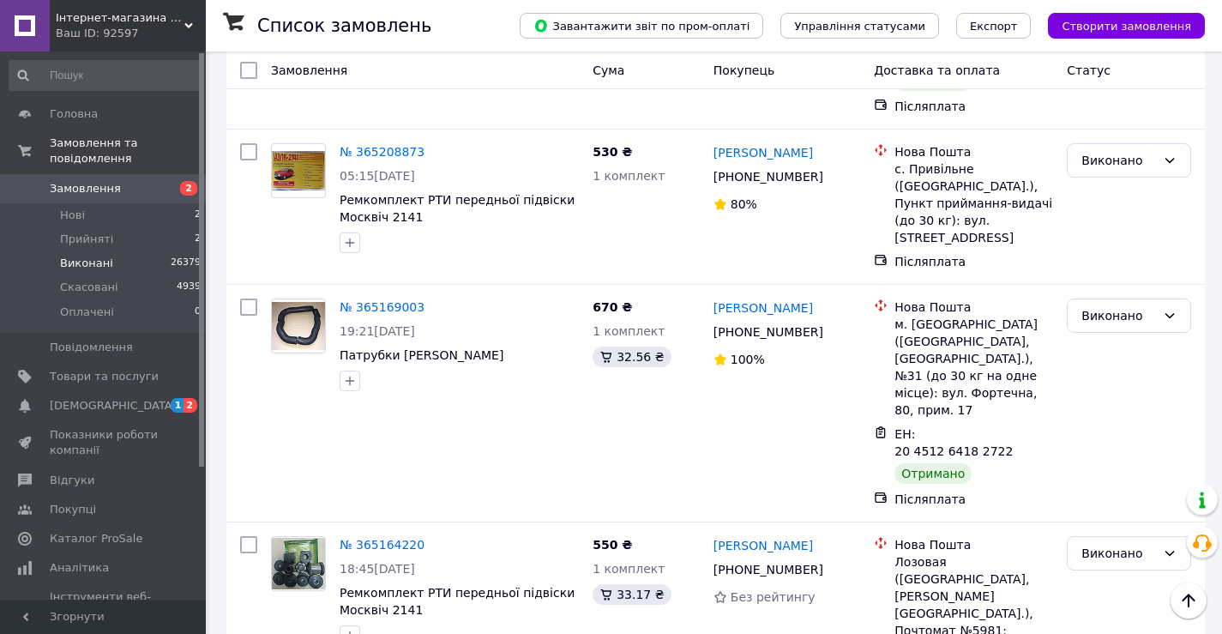
scroll to position [6002, 0]
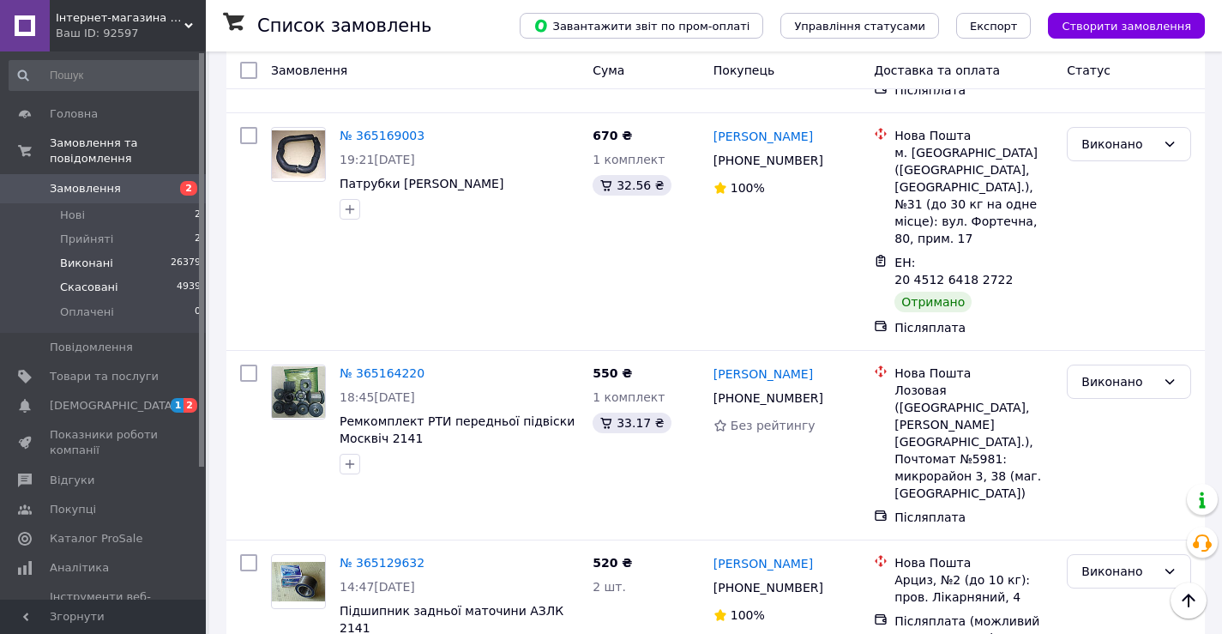
click at [120, 275] on li "Скасовані 4939" at bounding box center [105, 287] width 211 height 24
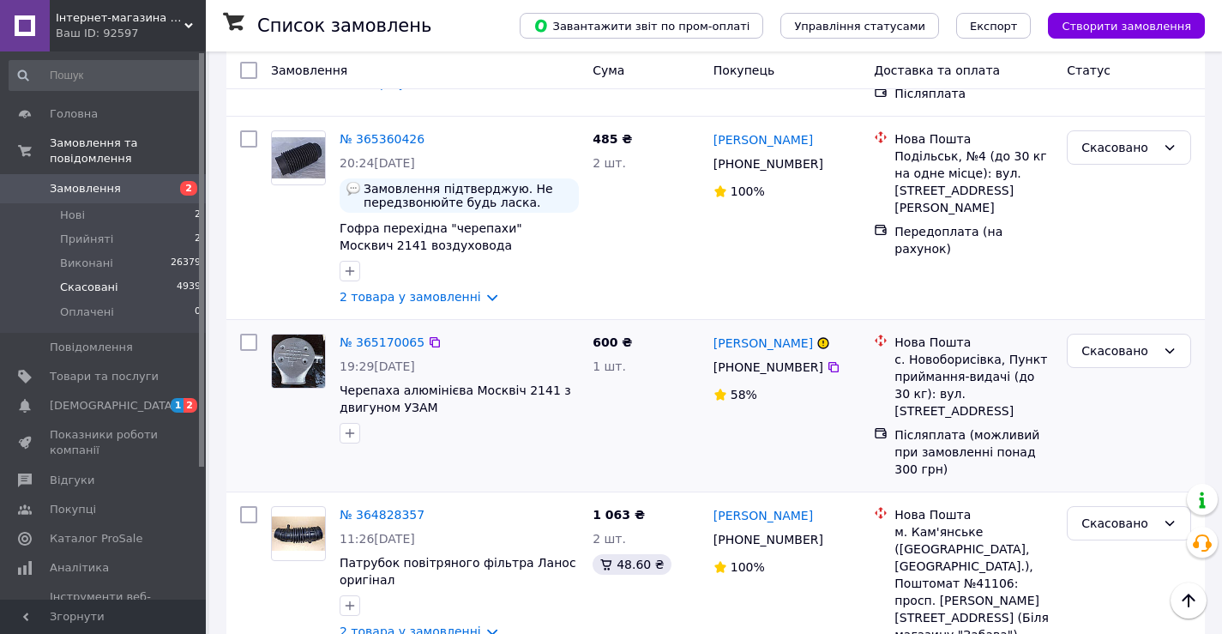
scroll to position [772, 0]
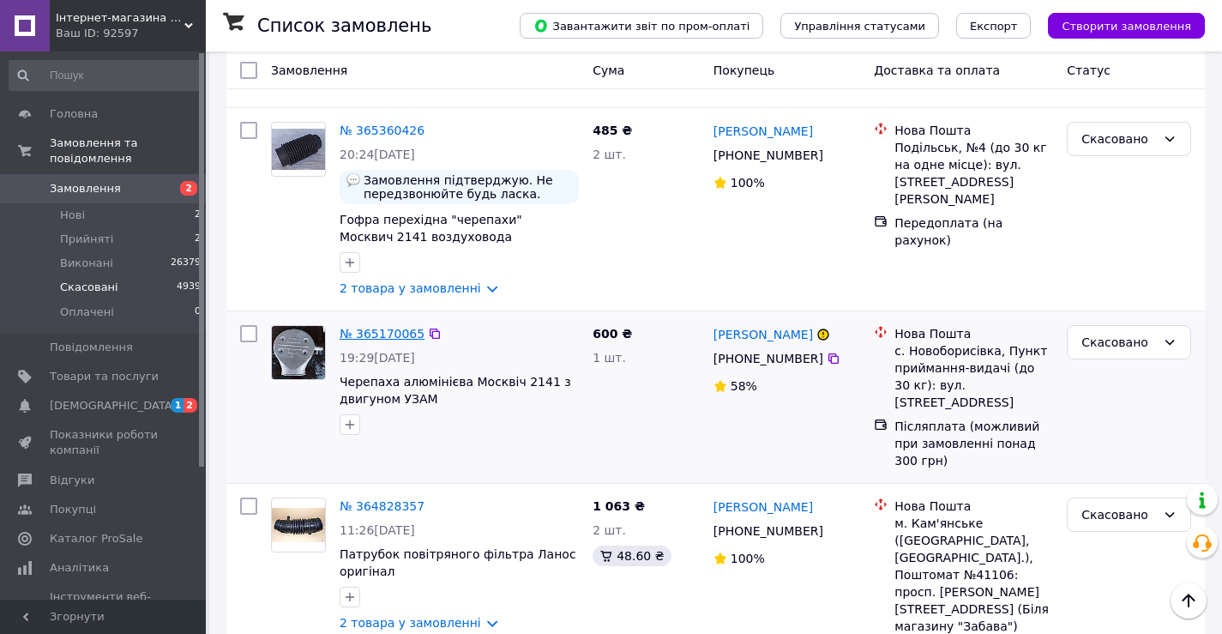
click at [390, 327] on link "№ 365170065" at bounding box center [382, 334] width 85 height 14
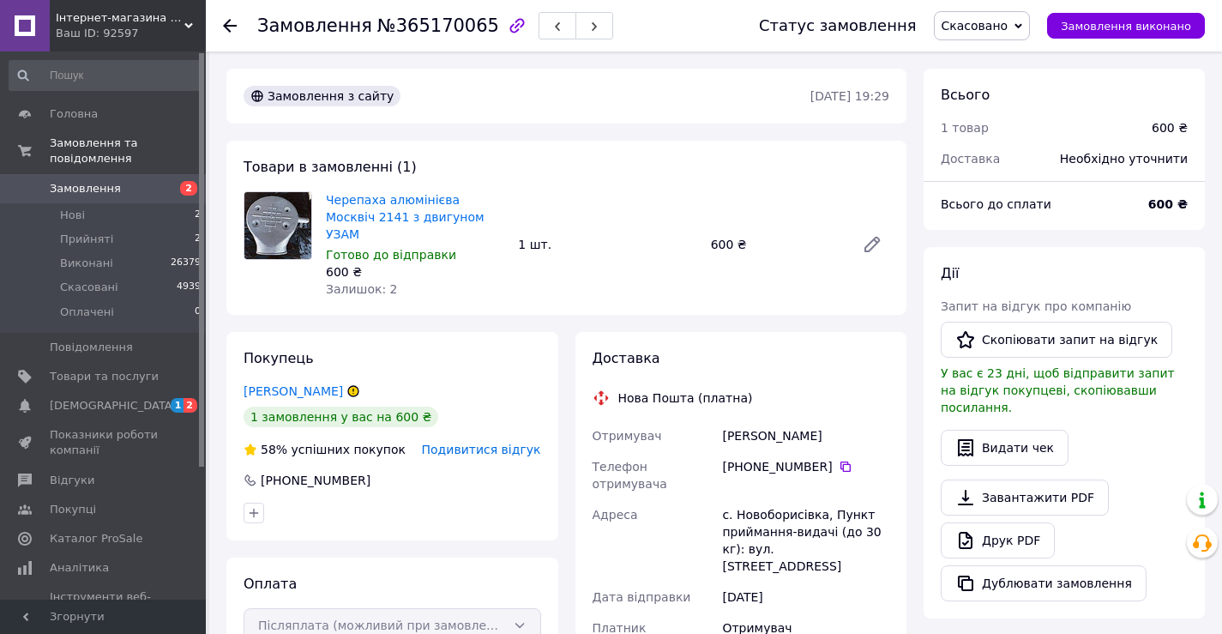
click at [528, 442] on span "Подивитися відгук" at bounding box center [481, 449] width 119 height 14
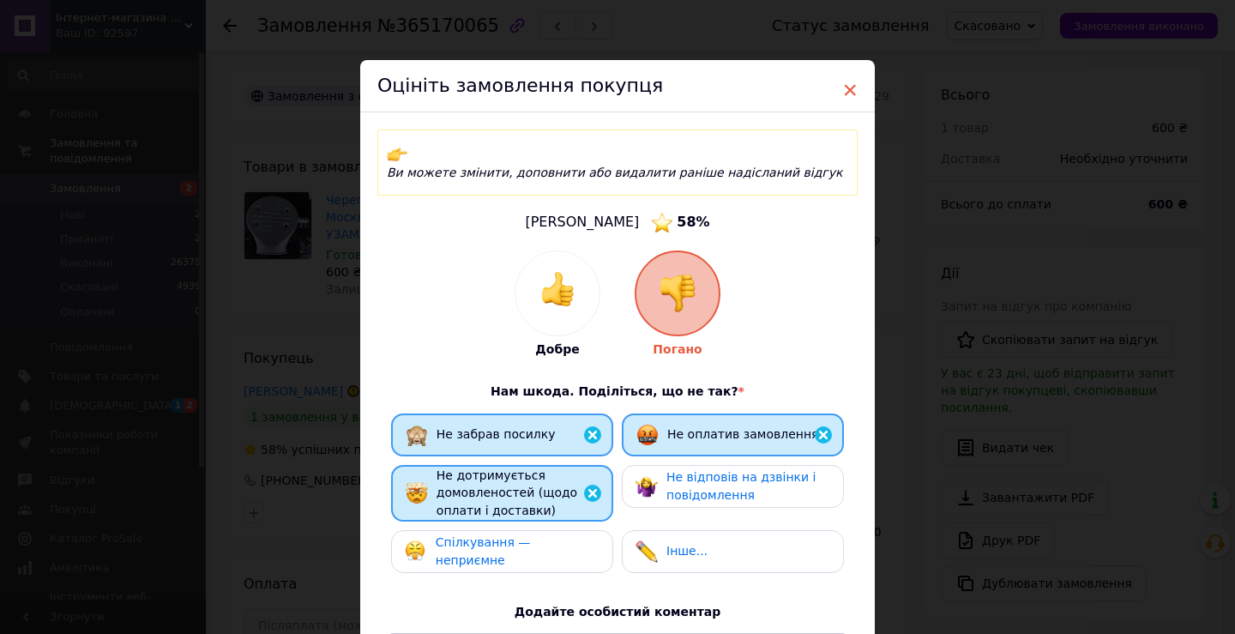
click at [851, 93] on span "×" at bounding box center [849, 89] width 15 height 29
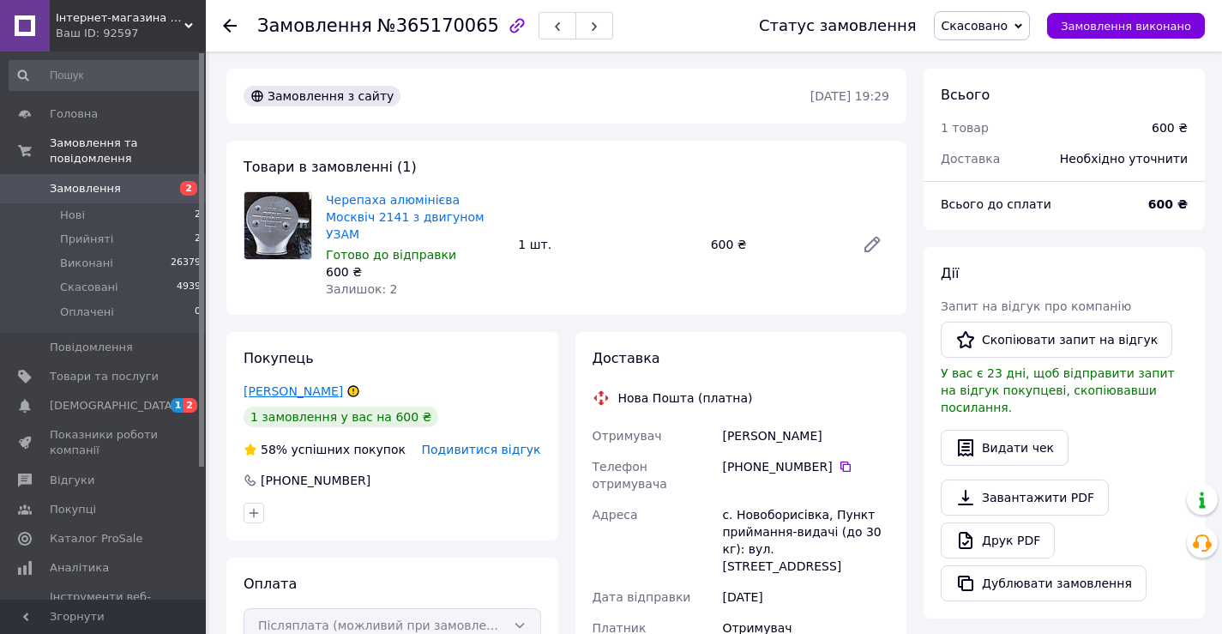
click at [315, 384] on link "[PERSON_NAME]" at bounding box center [293, 391] width 99 height 14
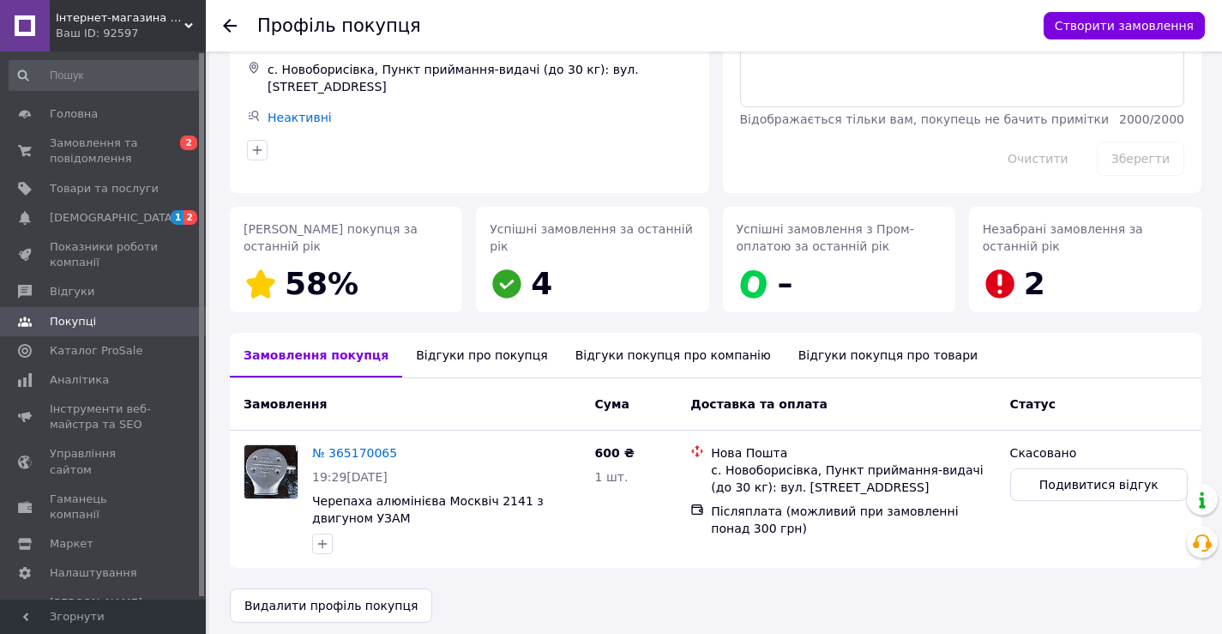
scroll to position [116, 0]
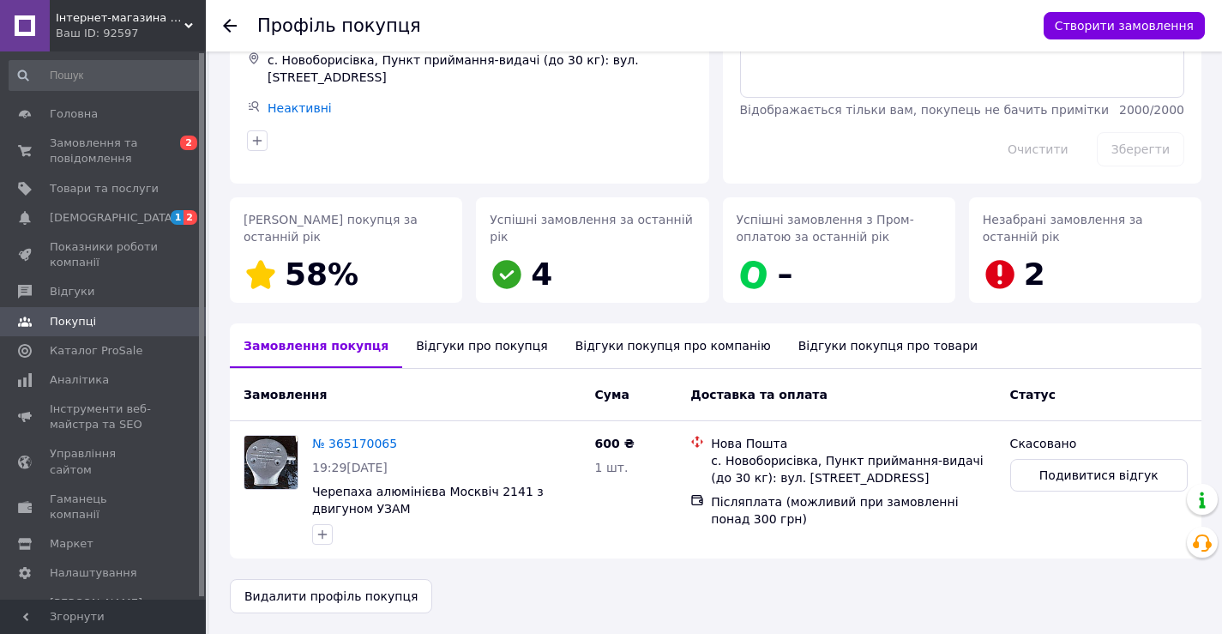
click at [472, 347] on div "Відгуки про покупця" at bounding box center [481, 345] width 159 height 45
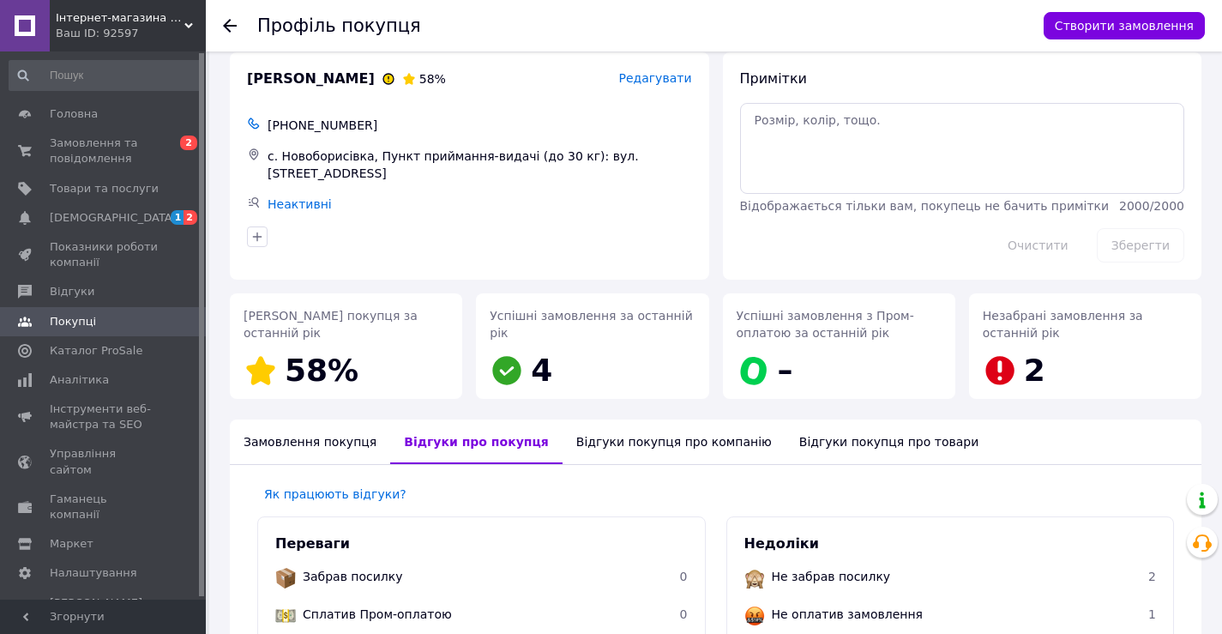
scroll to position [0, 0]
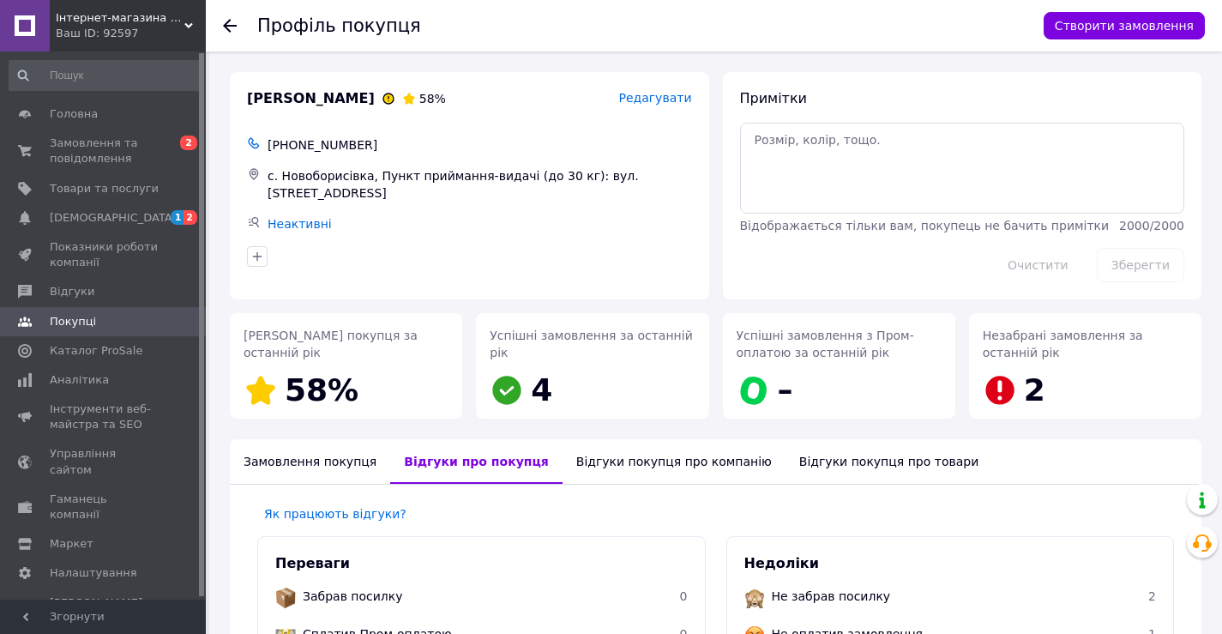
click at [226, 23] on use at bounding box center [230, 26] width 14 height 14
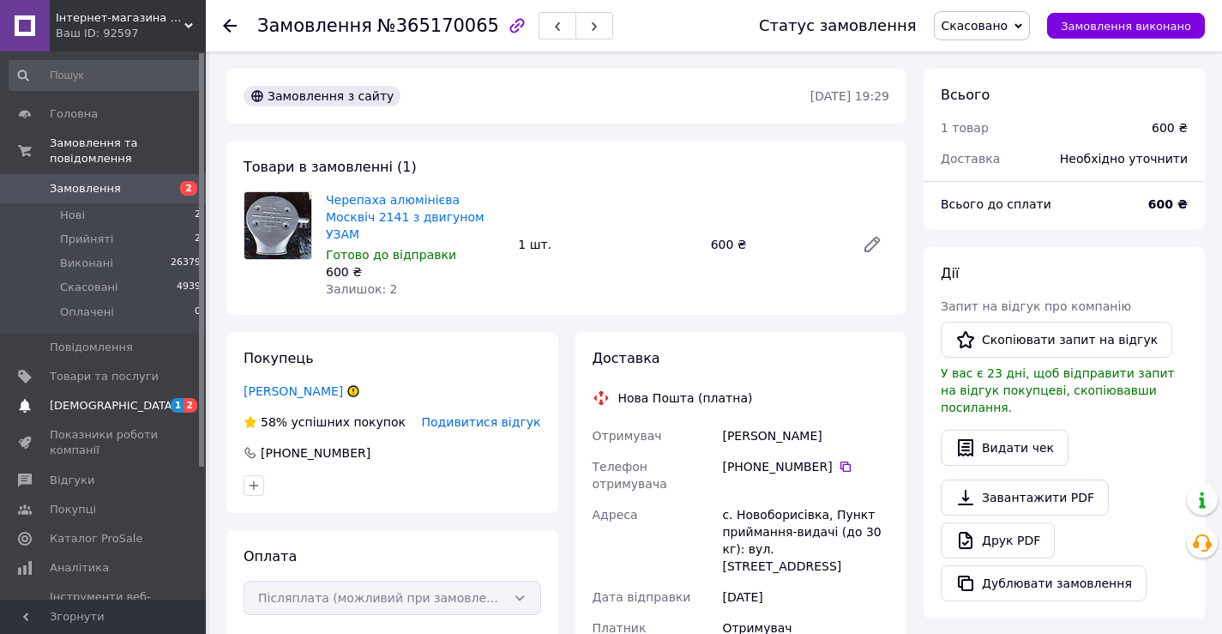
click at [123, 398] on span "[DEMOGRAPHIC_DATA]" at bounding box center [104, 405] width 109 height 15
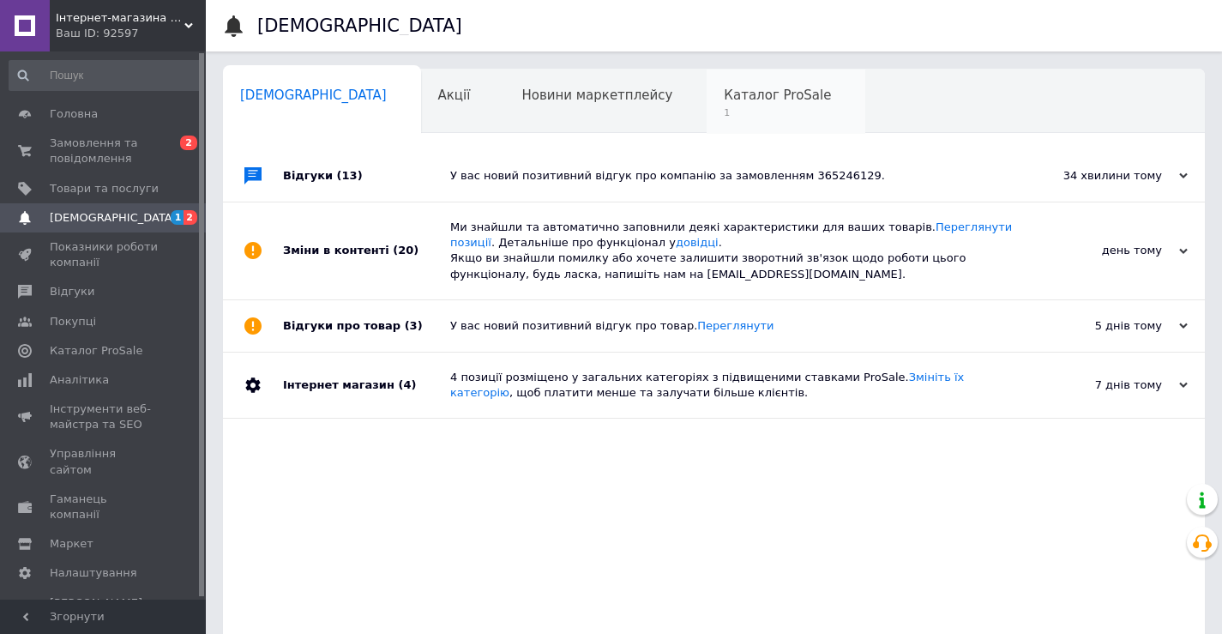
click at [724, 111] on span "1" at bounding box center [777, 112] width 107 height 13
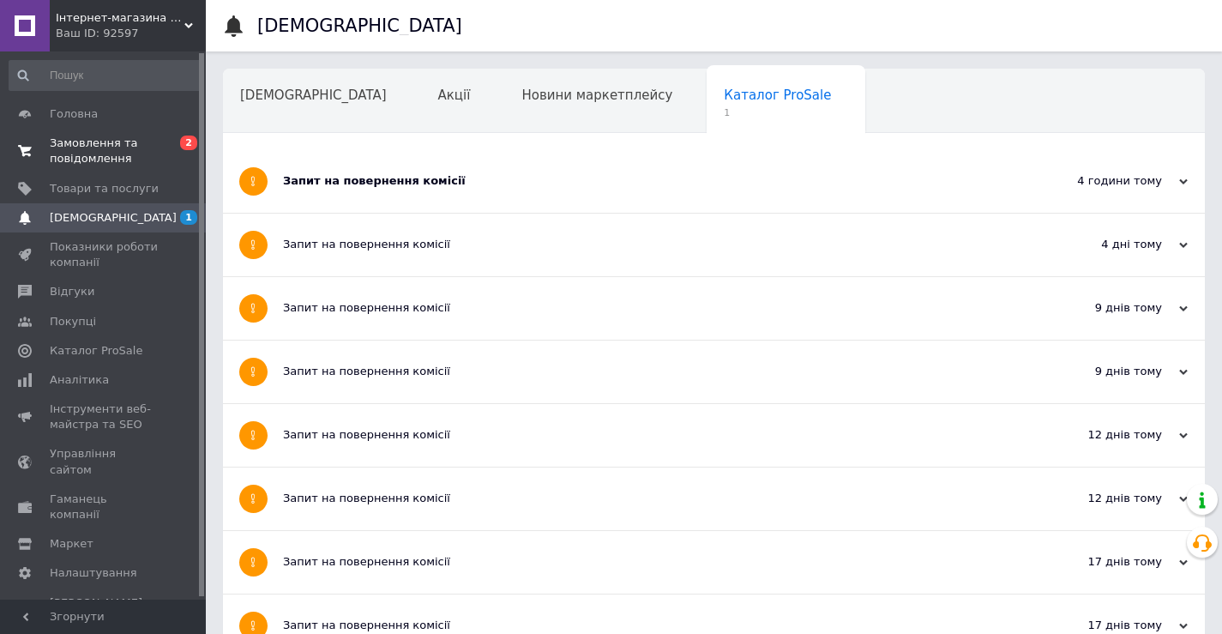
click at [109, 141] on span "Замовлення та повідомлення" at bounding box center [104, 150] width 109 height 31
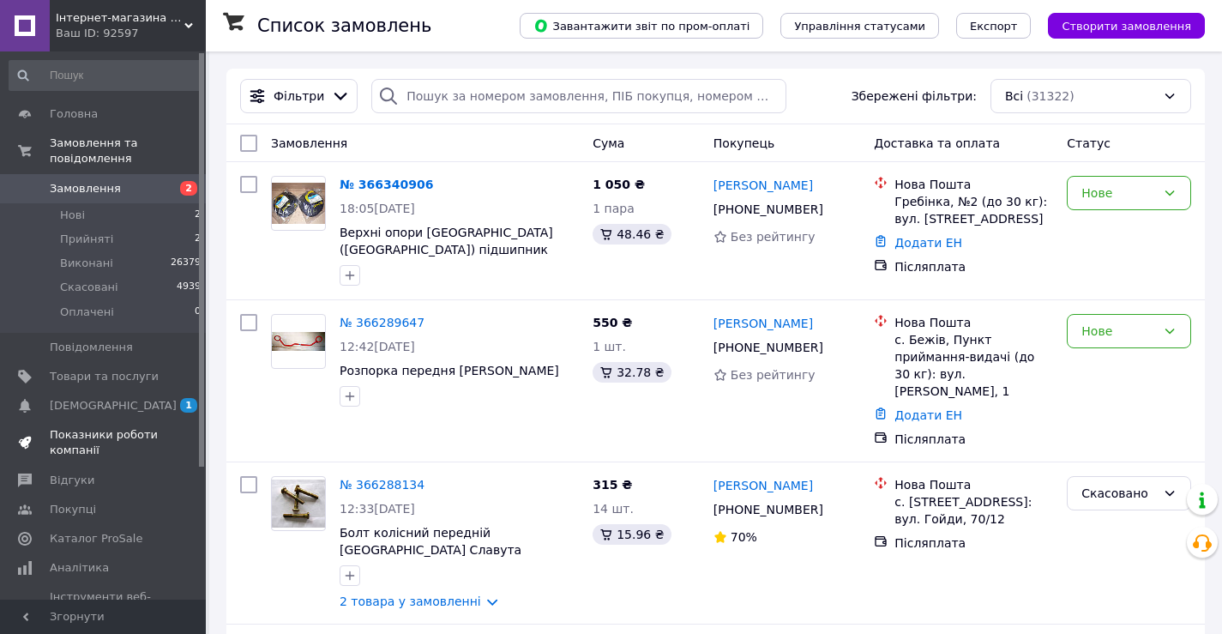
click at [99, 427] on span "Показники роботи компанії" at bounding box center [104, 442] width 109 height 31
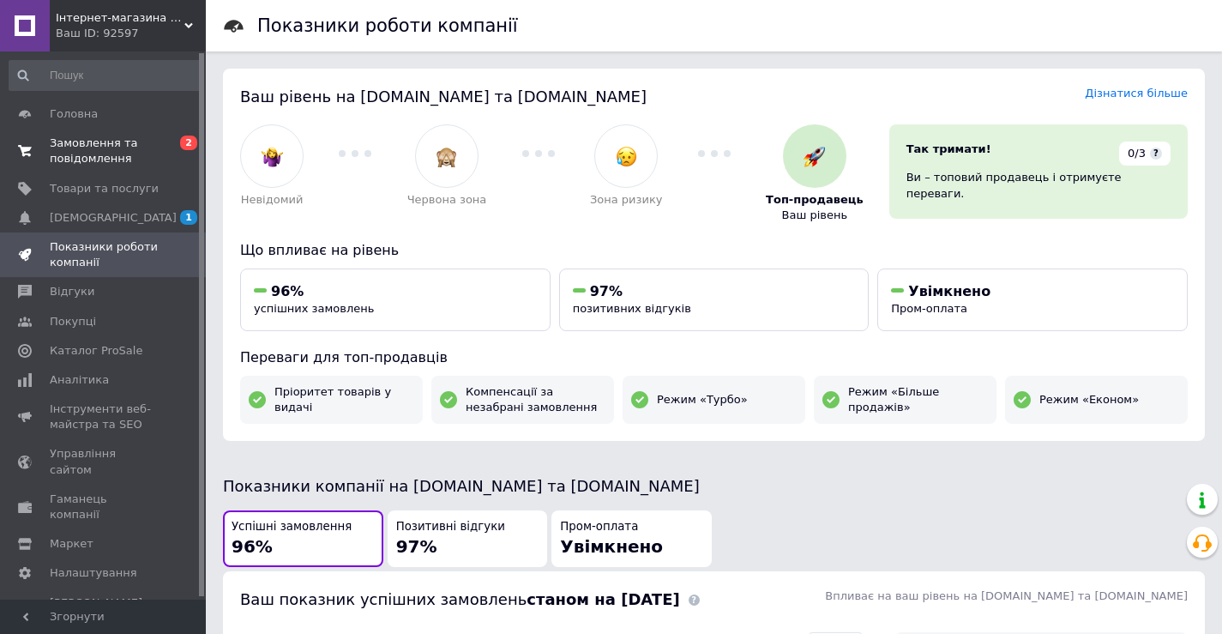
click at [120, 155] on span "Замовлення та повідомлення" at bounding box center [104, 150] width 109 height 31
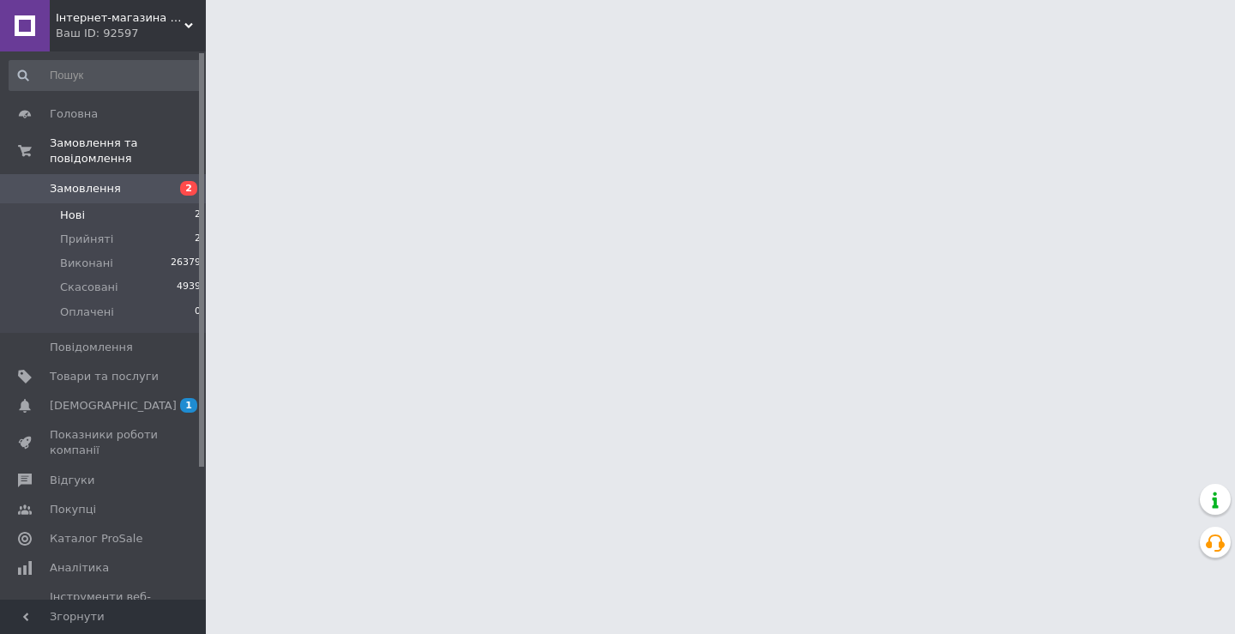
click at [160, 203] on li "Нові 2" at bounding box center [105, 215] width 211 height 24
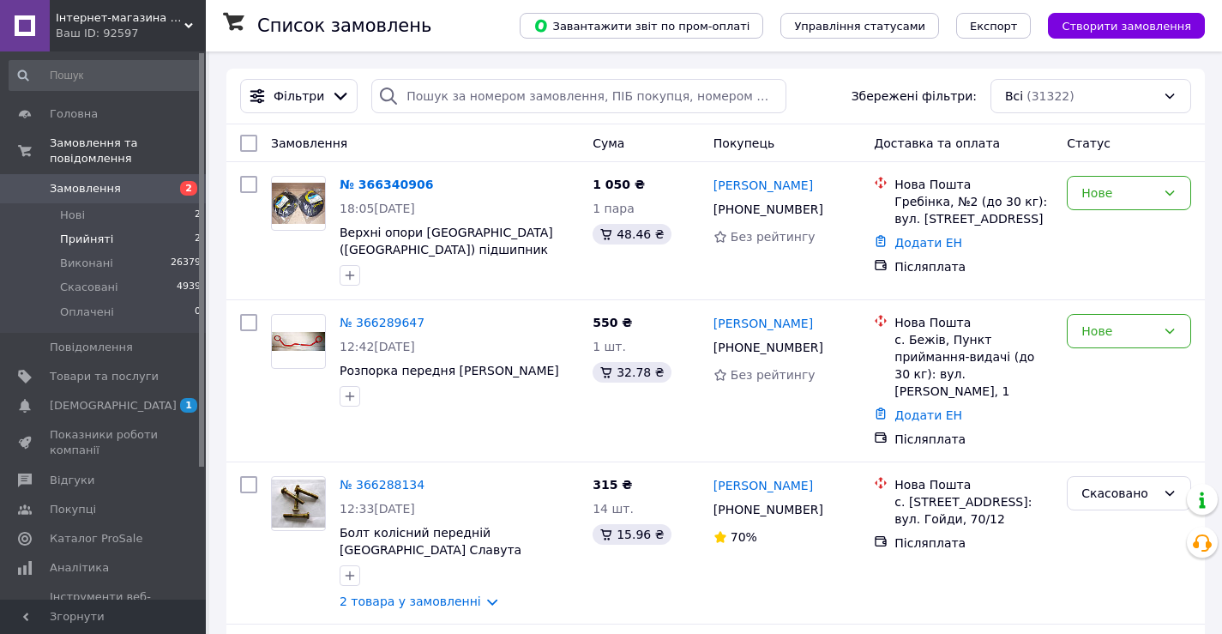
click at [135, 231] on li "Прийняті 2" at bounding box center [105, 239] width 211 height 24
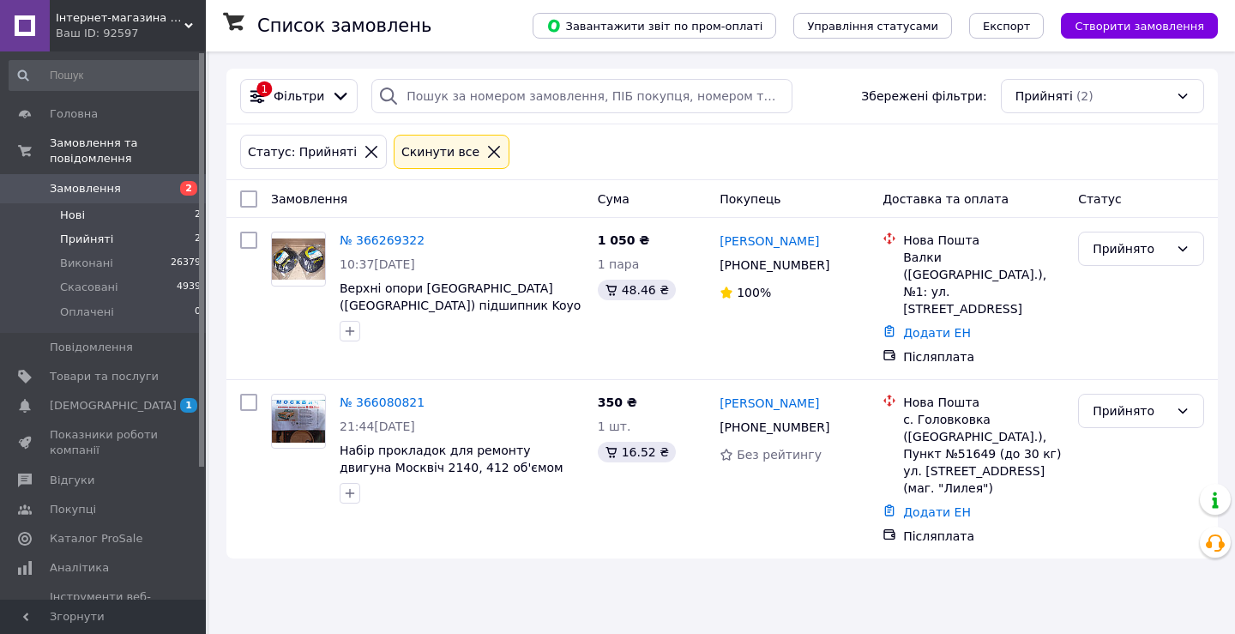
click at [123, 203] on li "Нові 2" at bounding box center [105, 215] width 211 height 24
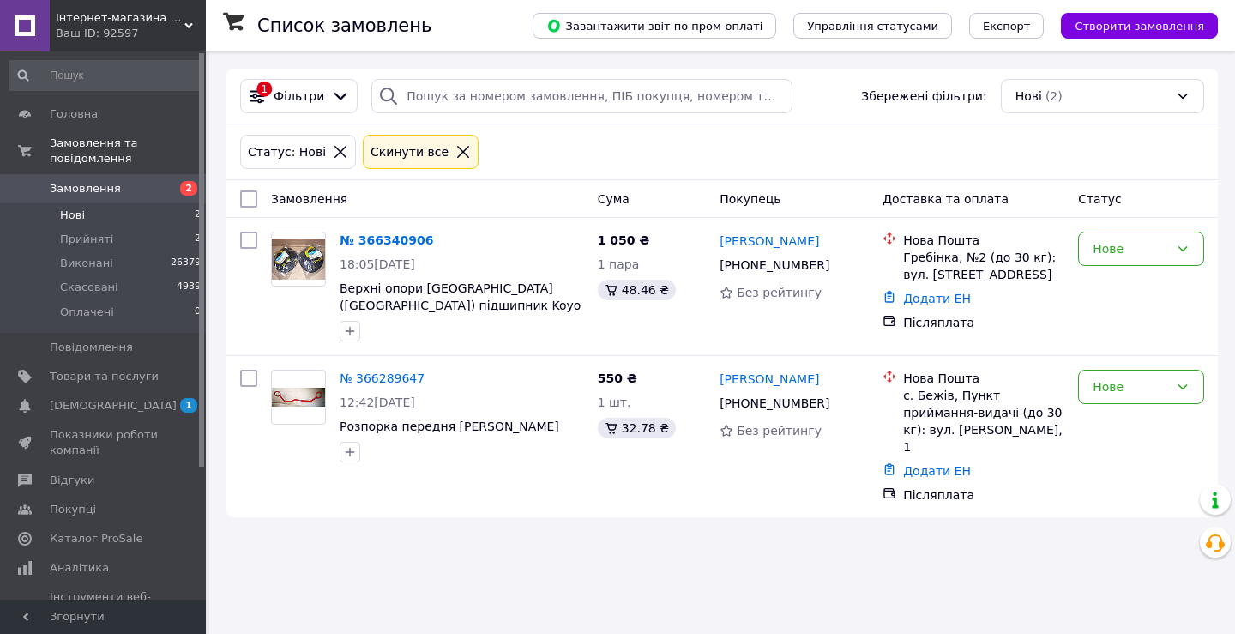
click at [192, 31] on div "Ваш ID: 92597" at bounding box center [131, 33] width 150 height 15
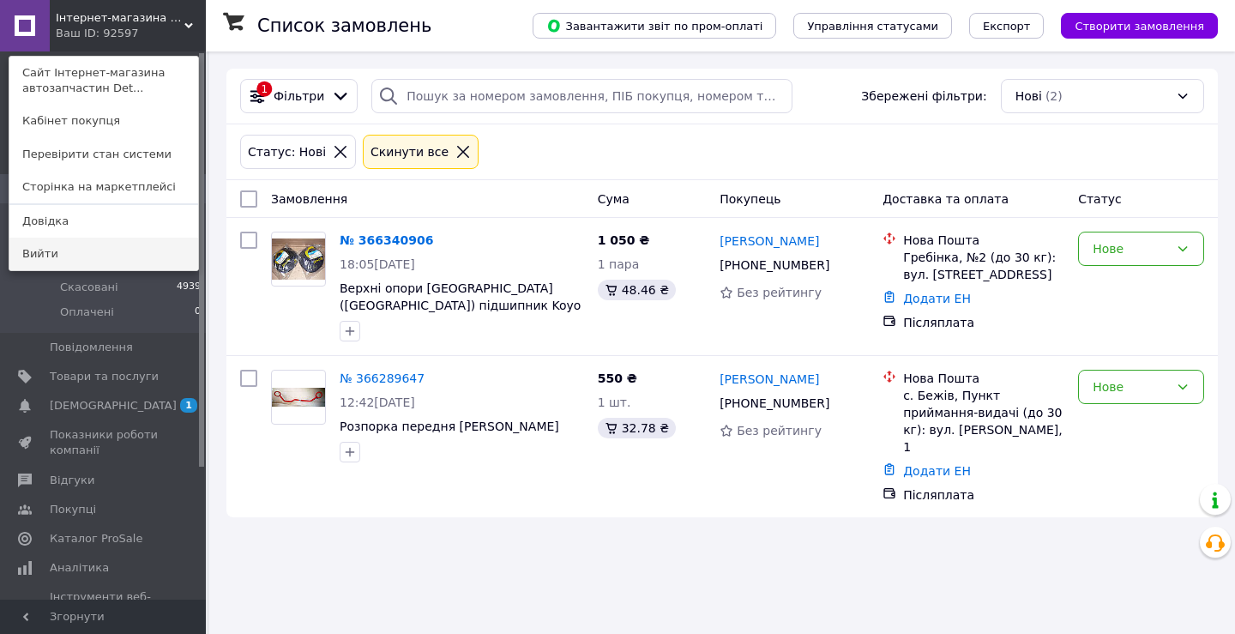
click at [152, 256] on link "Вийти" at bounding box center [103, 254] width 189 height 33
